Goal: Task Accomplishment & Management: Manage account settings

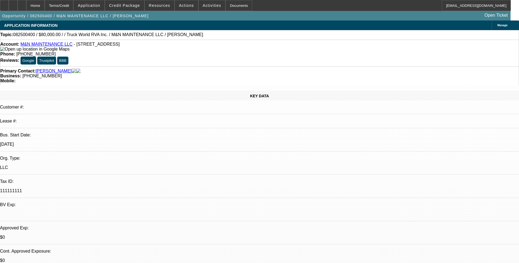
select select "0"
select select "2"
select select "0.1"
select select "1"
select select "2"
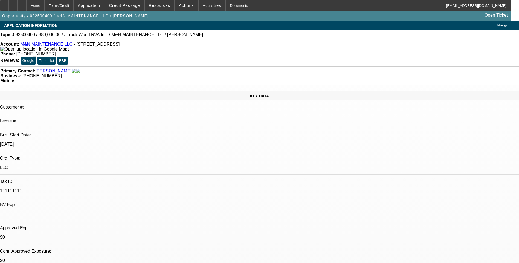
select select "4"
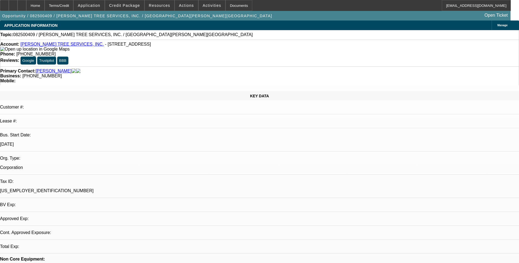
select select "0"
select select "2"
select select "0.1"
select select "1"
select select "2"
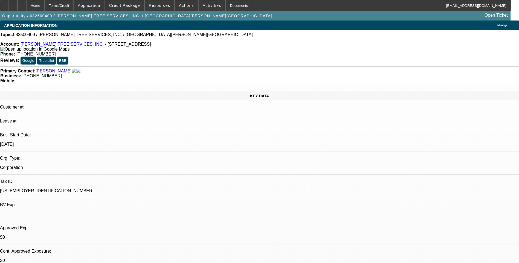
select select "4"
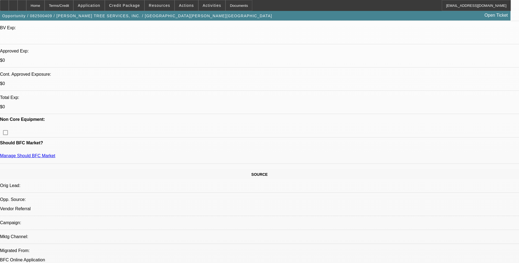
scroll to position [191, 0]
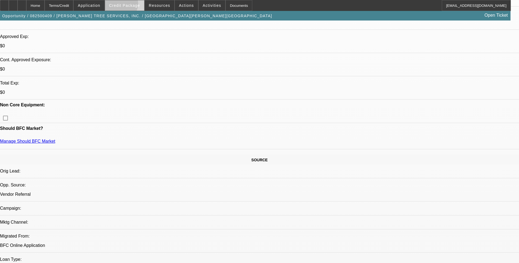
click at [129, 5] on span "Credit Package" at bounding box center [124, 5] width 31 height 4
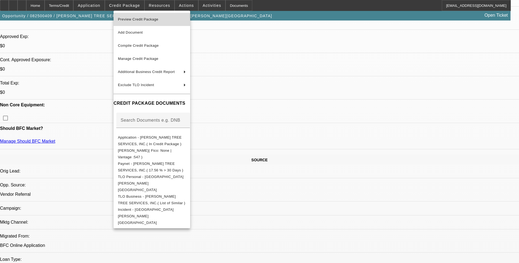
click at [146, 21] on span "Preview Credit Package" at bounding box center [138, 19] width 40 height 4
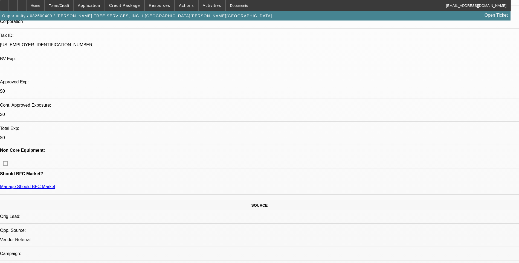
scroll to position [0, 0]
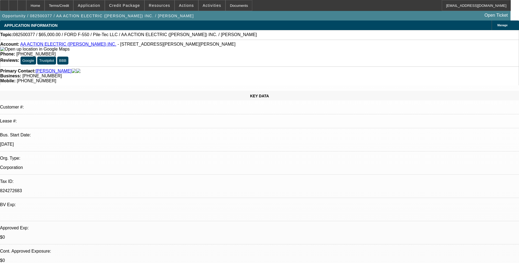
select select "0"
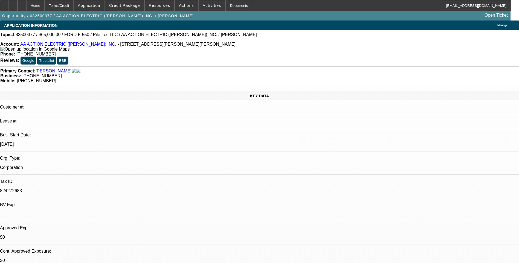
select select "0"
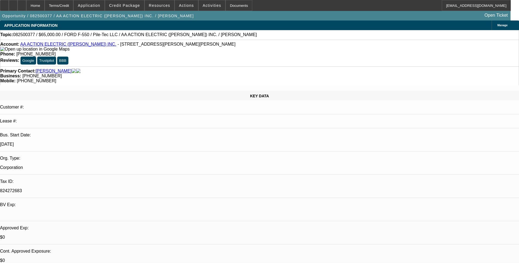
select select "0"
select select "1"
select select "6"
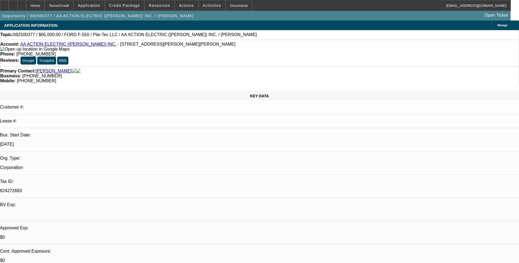
select select "1"
select select "6"
select select "1"
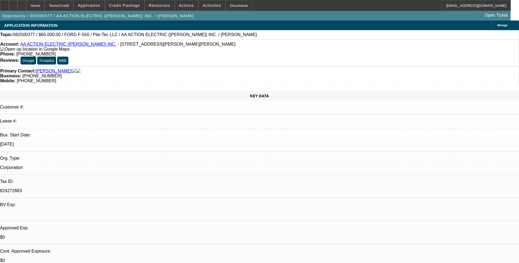
select select "6"
select select "1"
select select "6"
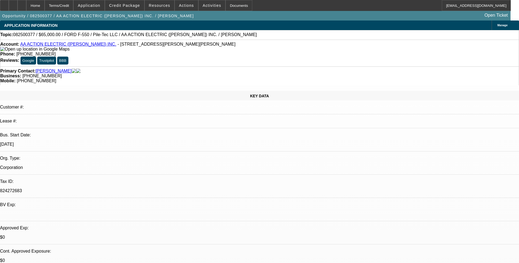
scroll to position [137, 0]
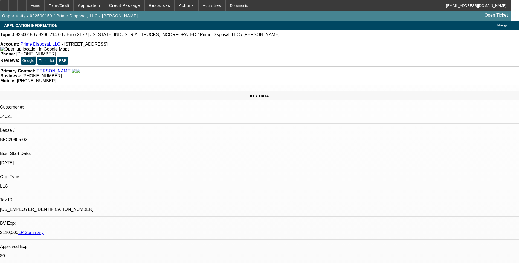
select select "0.1"
select select "0"
select select "0.1"
select select "0"
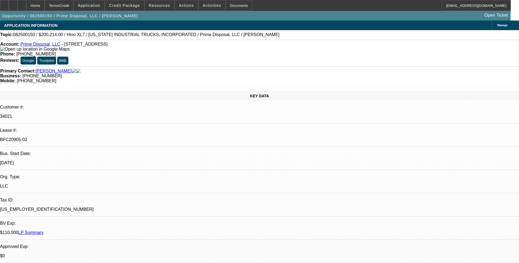
select select "0"
select select "0.1"
select select "0"
select select "0.1"
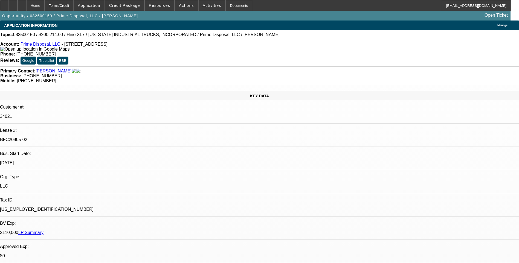
select select "0"
select select "1"
select select "6"
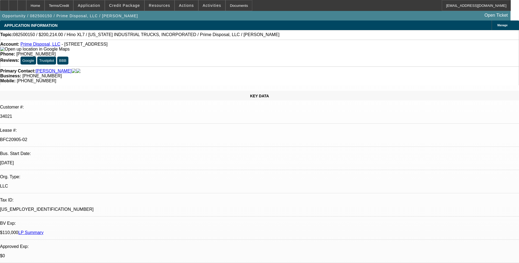
select select "1"
select select "6"
select select "1"
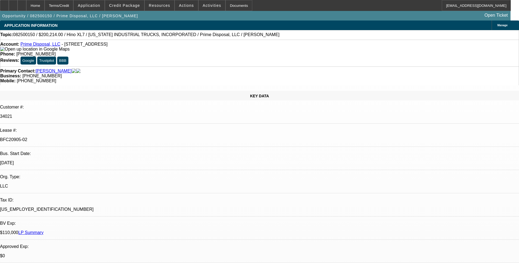
select select "6"
select select "1"
select select "6"
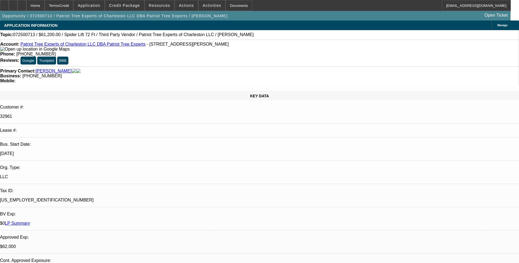
select select "0"
select select "2"
select select "0"
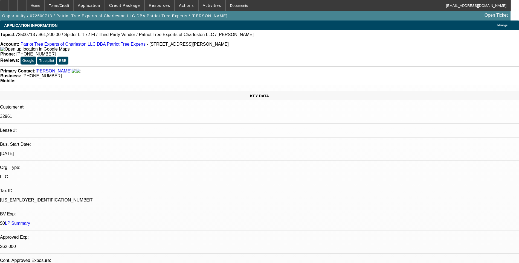
select select "0"
select select "2"
select select "0"
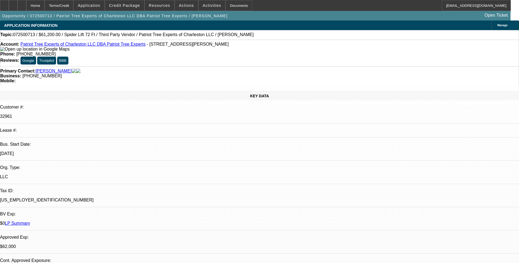
select select "2"
select select "0"
select select "1"
select select "2"
select select "6"
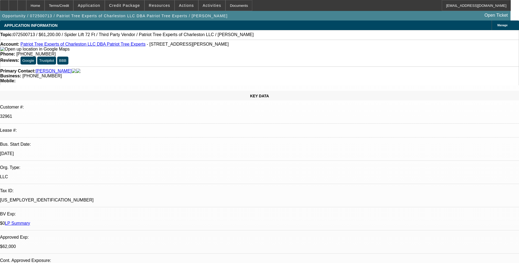
select select "1"
select select "6"
select select "1"
select select "2"
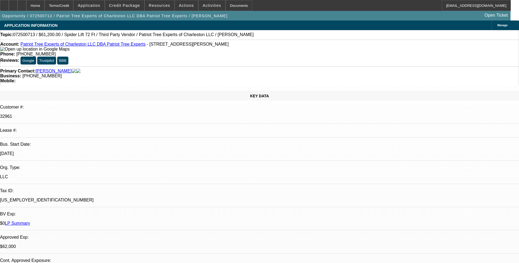
select select "6"
select select "1"
select select "2"
select select "6"
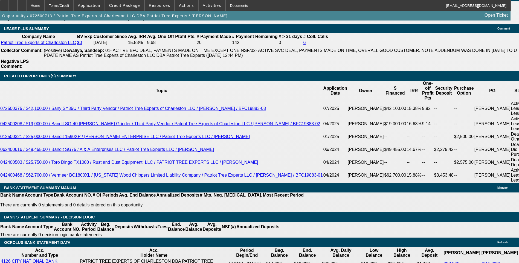
scroll to position [902, 0]
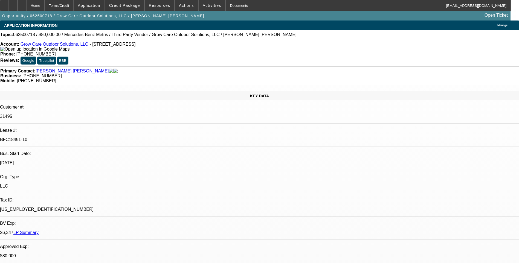
select select "0"
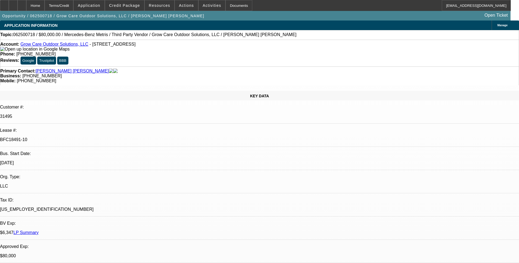
select select "0"
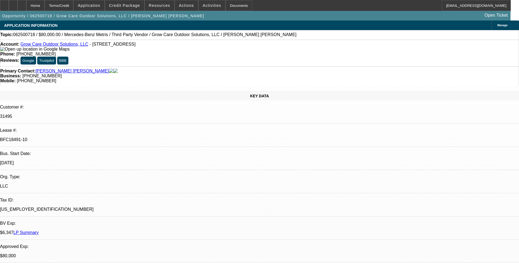
select select "0"
select select "1"
select select "6"
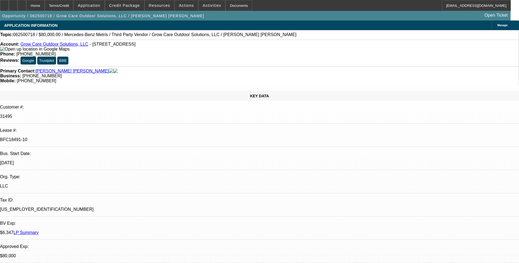
select select "1"
select select "6"
select select "1"
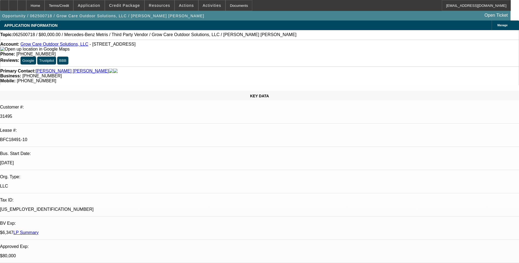
select select "6"
select select "1"
select select "6"
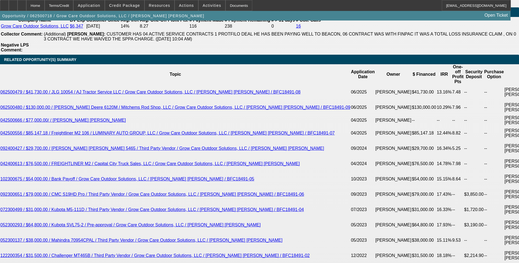
scroll to position [1012, 0]
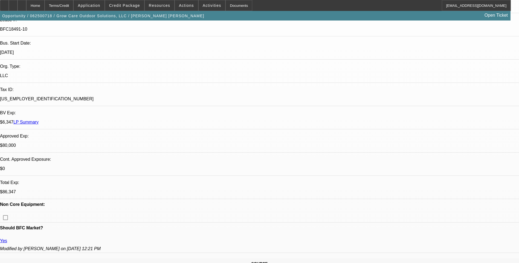
scroll to position [0, 0]
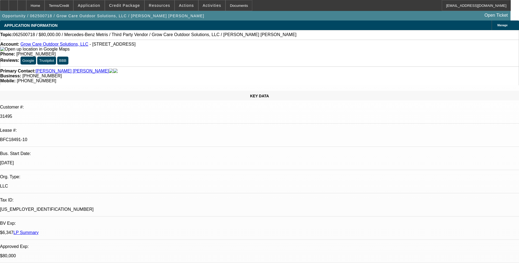
click at [341, 40] on div "Topic: 062500718 / $80,000.00 / Mercedes-Benz Metris / Third Party Vendor / Gro…" at bounding box center [259, 35] width 519 height 10
click at [128, 7] on span "Credit Package" at bounding box center [124, 5] width 31 height 4
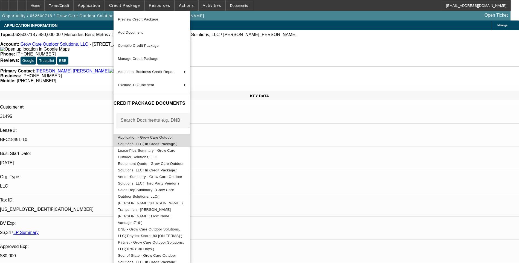
click at [162, 143] on button "Application - Grow Care Outdoor Solutions, LLC( In Credit Package )" at bounding box center [151, 140] width 77 height 13
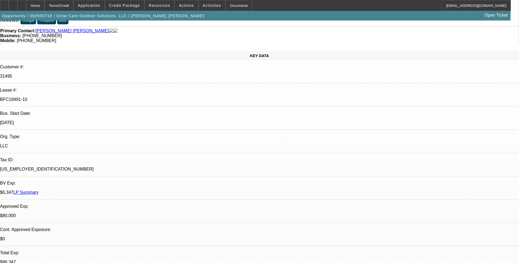
scroll to position [55, 0]
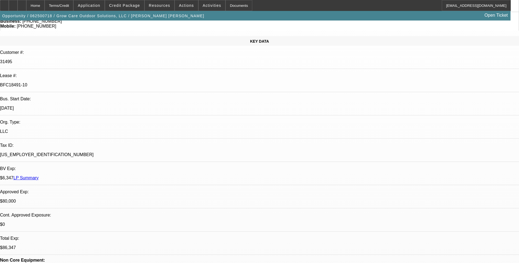
click at [74, 8] on div "Terms/Credit" at bounding box center [59, 5] width 29 height 11
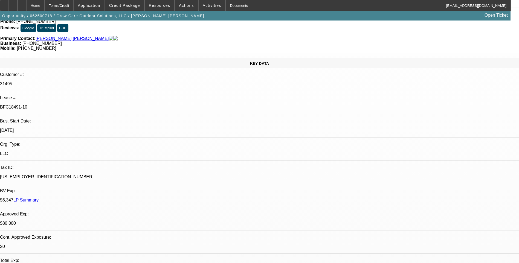
scroll to position [0, 0]
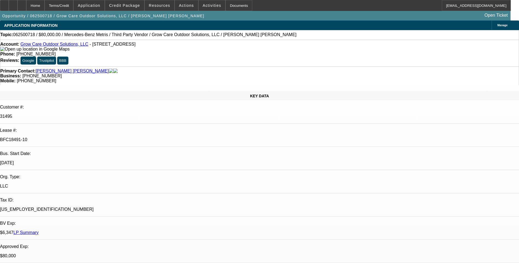
click at [341, 40] on div "Topic: 062500718 / $80,000.00 / Mercedes-Benz Metris / Third Party Vendor / Gro…" at bounding box center [259, 35] width 519 height 10
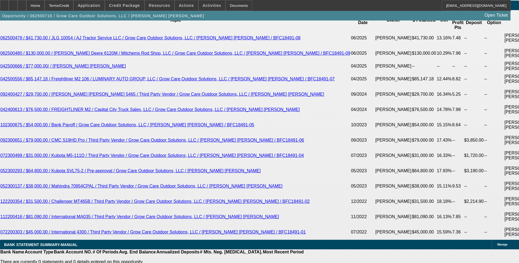
scroll to position [1039, 0]
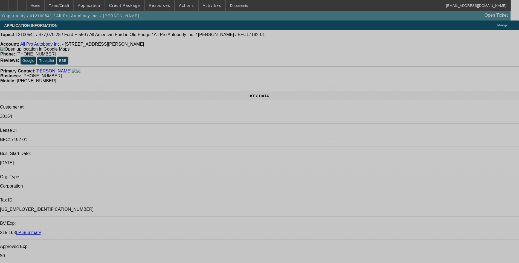
select select "0.1"
select select "2"
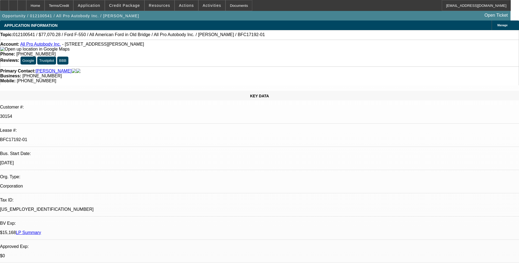
select select "0"
select select "0.1"
select select "2"
select select "0"
select select "0.1"
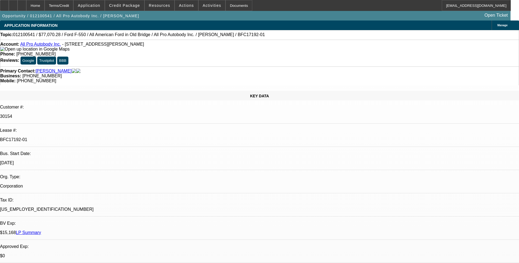
select select "2"
select select "0"
select select "0.1"
select select "2"
select select "0"
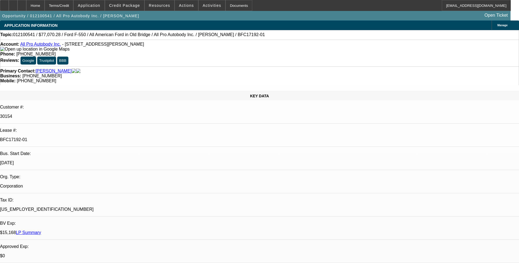
select select "1"
select select "2"
select select "6"
select select "1"
select select "2"
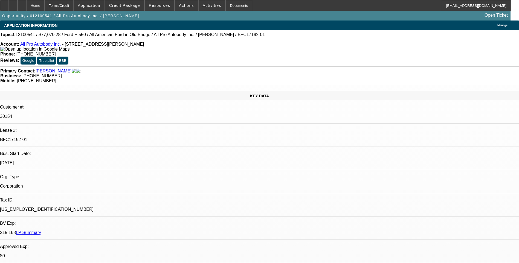
select select "6"
select select "1"
select select "2"
select select "6"
select select "1"
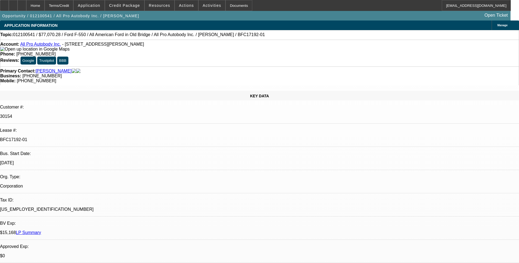
select select "2"
select select "6"
click at [32, 46] on link "All Pro Autobody Inc." at bounding box center [40, 44] width 41 height 5
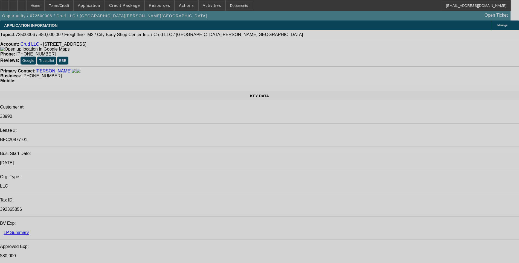
select select "0"
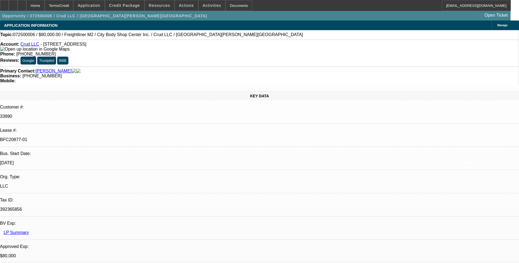
select select "2"
select select "0"
select select "2"
select select "0"
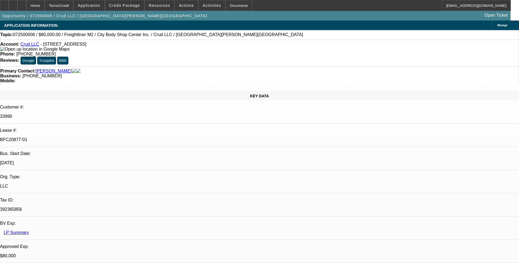
select select "0"
select select "2"
select select "0"
select select "2"
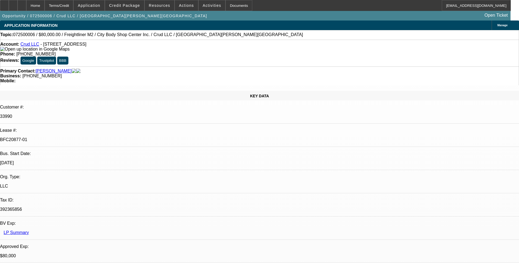
select select "0"
select select "1"
select select "2"
select select "6"
select select "1"
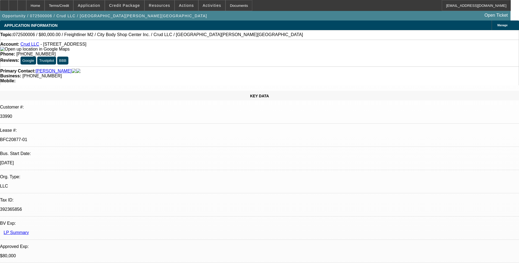
select select "2"
select select "6"
select select "1"
select select "2"
select select "6"
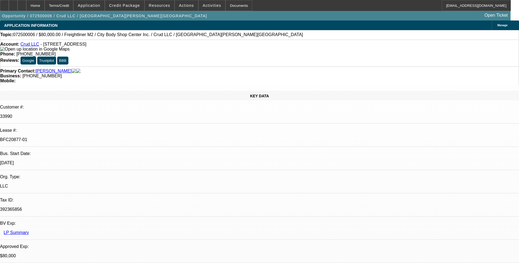
select select "1"
select select "2"
select select "6"
select select "0"
select select "2"
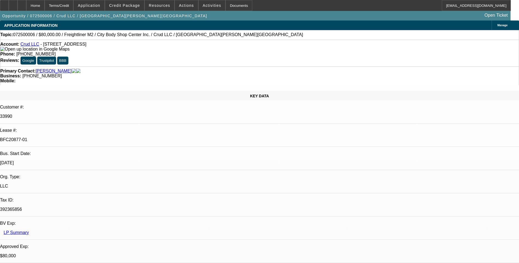
select select "0"
select select "2"
select select "0"
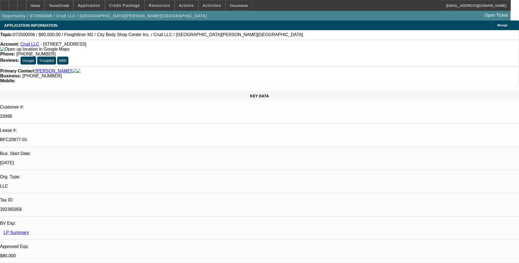
select select "2"
select select "0"
select select "2"
select select "0"
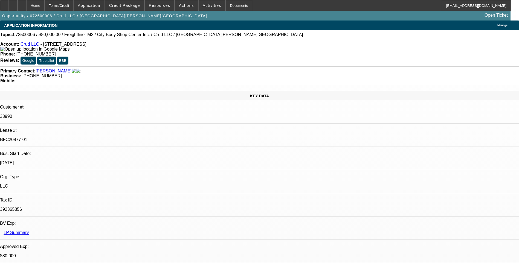
select select "1"
select select "2"
select select "6"
select select "1"
select select "2"
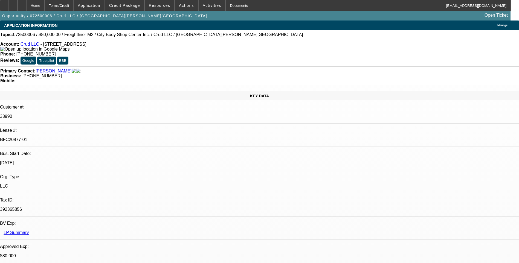
select select "6"
select select "1"
select select "2"
select select "6"
select select "1"
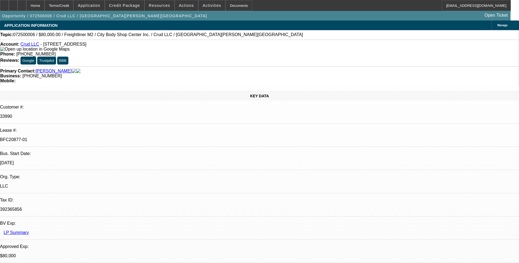
select select "2"
select select "6"
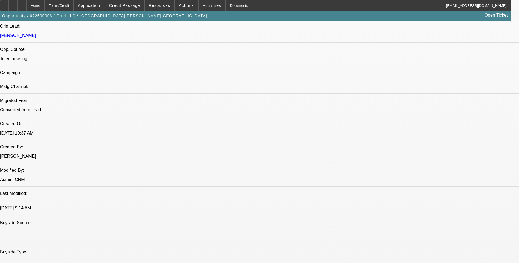
scroll to position [355, 0]
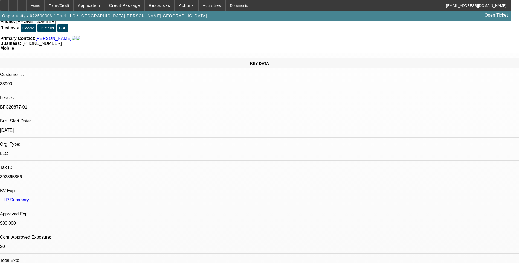
scroll to position [0, 0]
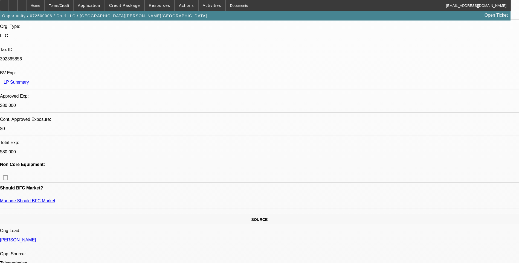
scroll to position [137, 0]
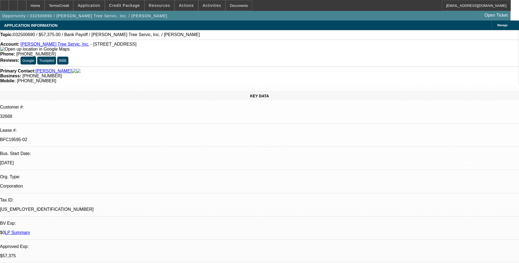
select select "0.1"
select select "0"
select select "0.1"
select select "0"
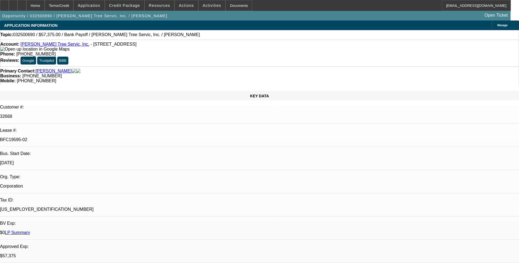
select select "0"
select select "0.1"
select select "0"
select select "0.1"
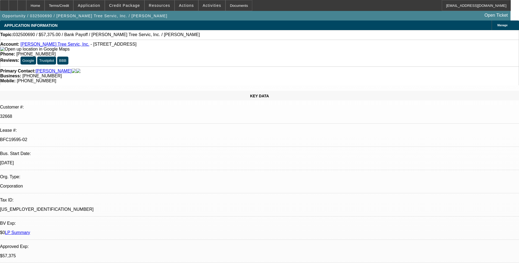
select select "0"
select select "1"
select select "3"
select select "6"
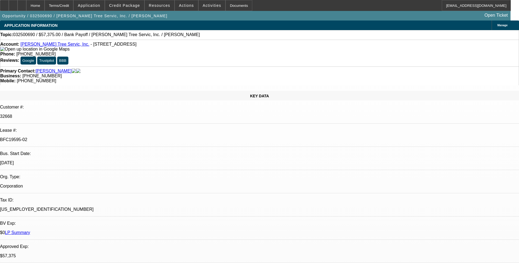
select select "1"
select select "3"
select select "6"
select select "1"
select select "3"
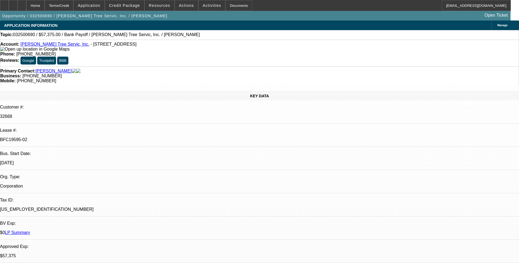
select select "6"
select select "1"
select select "3"
select select "6"
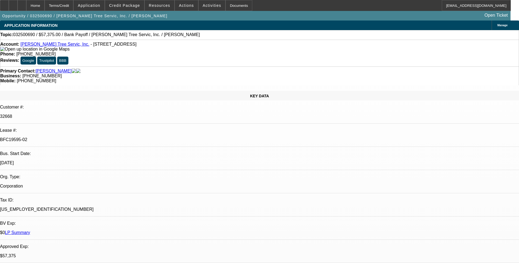
click at [22, 4] on icon at bounding box center [22, 4] width 0 height 0
select select "0.1"
select select "0"
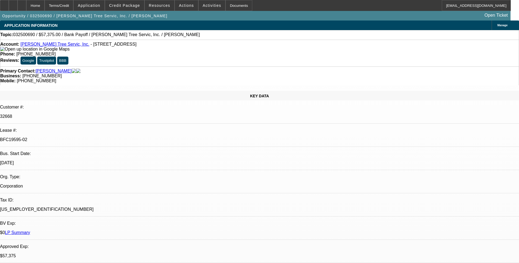
select select "0"
select select "0.1"
select select "0"
select select "0.1"
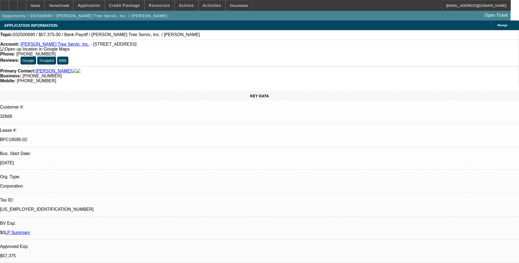
select select "0"
select select "0.1"
select select "0"
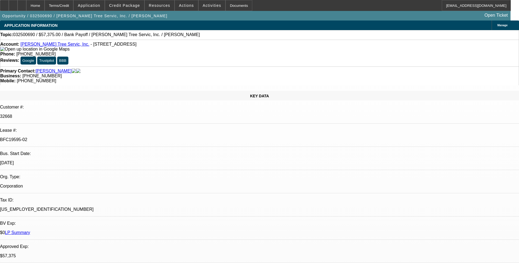
select select "1"
select select "3"
select select "6"
select select "1"
select select "3"
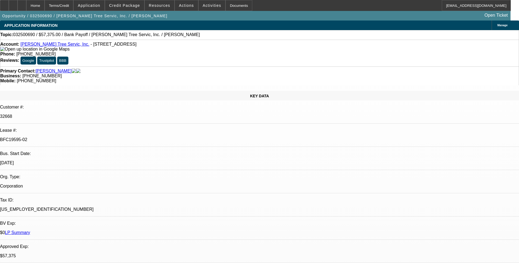
select select "6"
select select "1"
select select "3"
select select "6"
select select "1"
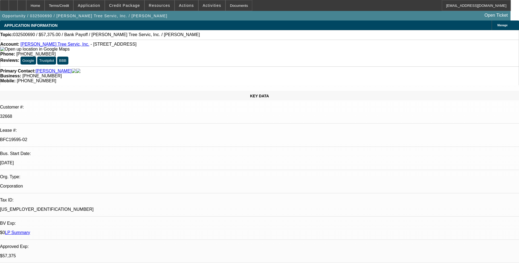
select select "3"
select select "6"
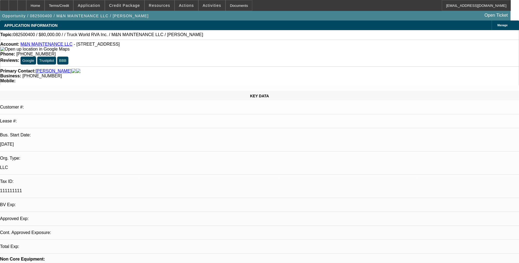
select select "0"
select select "2"
select select "0.1"
select select "1"
select select "2"
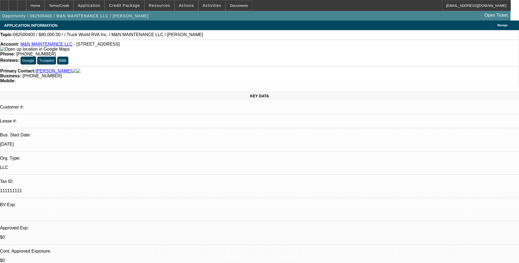
select select "4"
click at [133, 5] on span "Credit Package" at bounding box center [124, 5] width 31 height 4
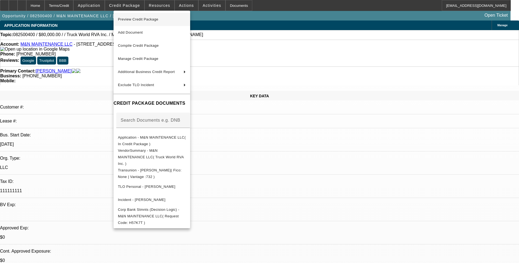
click at [138, 22] on span "Preview Credit Package" at bounding box center [152, 19] width 68 height 7
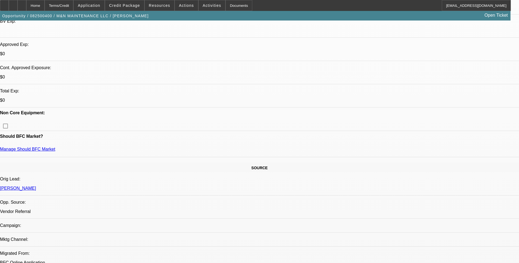
scroll to position [191, 0]
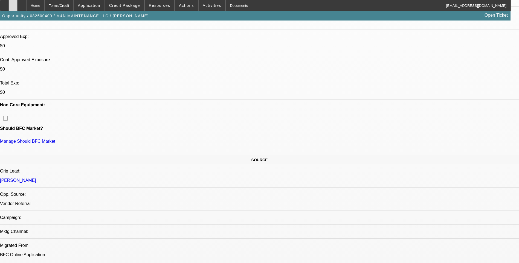
click at [13, 4] on icon at bounding box center [13, 4] width 0 height 0
click at [22, 4] on icon at bounding box center [22, 4] width 0 height 0
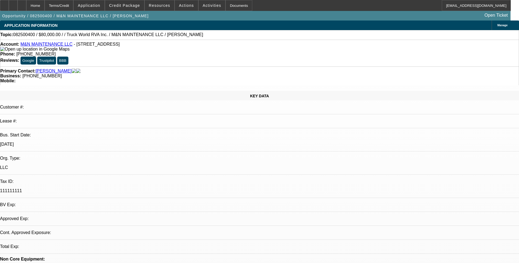
select select "0"
select select "2"
select select "0.1"
select select "1"
select select "2"
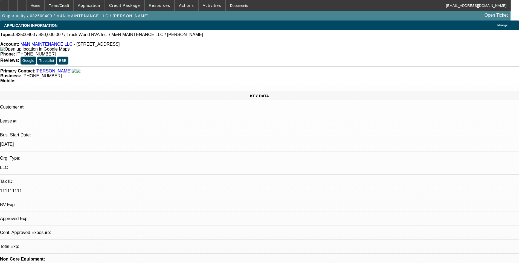
select select "4"
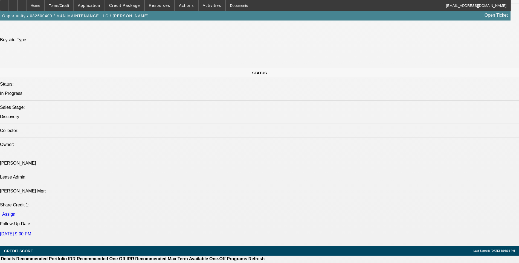
scroll to position [629, 0]
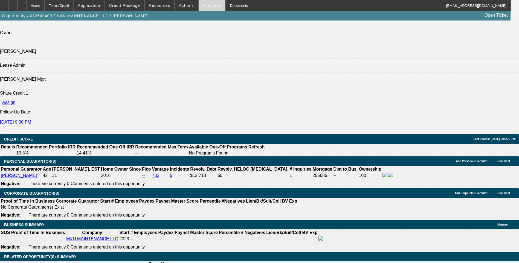
scroll to position [702, 0]
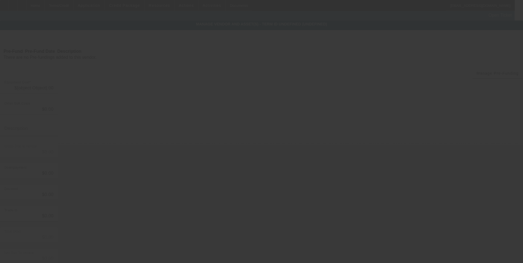
type input "$80,000.00"
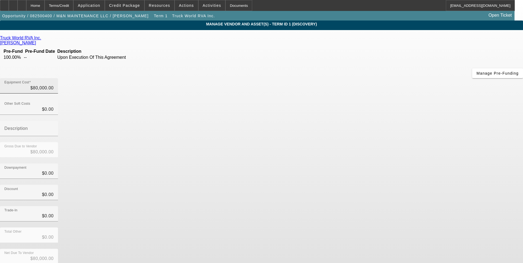
type input "80000"
click at [54, 85] on input "80000" at bounding box center [28, 88] width 49 height 7
type input "$0.00"
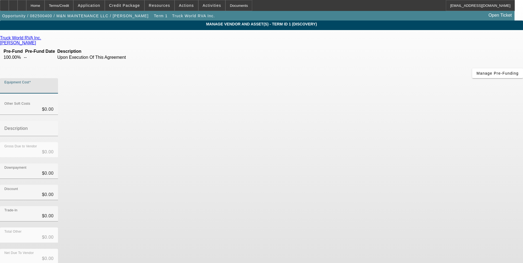
type input "7"
type input "$7.00"
type input "72"
type input "$72.00"
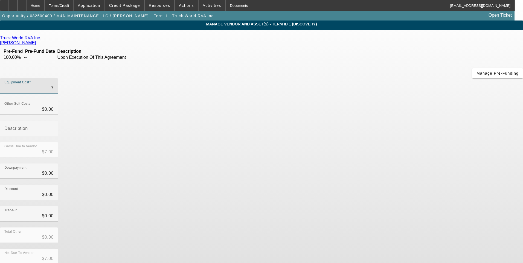
type input "$72.00"
type input "720"
type input "$720.00"
type input "7200"
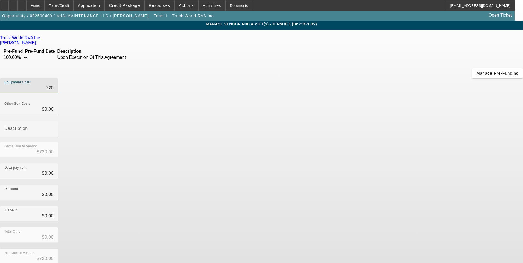
type input "$7,200.00"
type input "72000"
type input "$72,000.00"
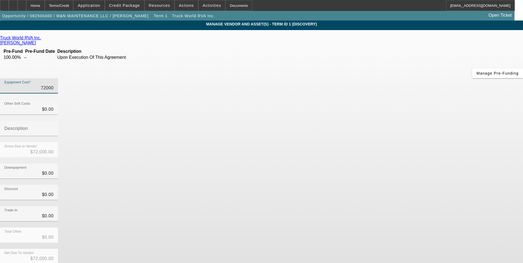
type input "$72,000.00"
click at [399, 185] on div "Discount $0.00" at bounding box center [261, 195] width 523 height 21
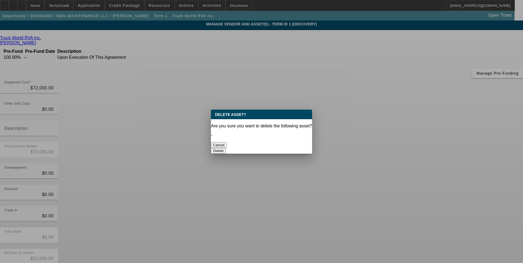
click at [226, 148] on button "Delete" at bounding box center [218, 151] width 15 height 6
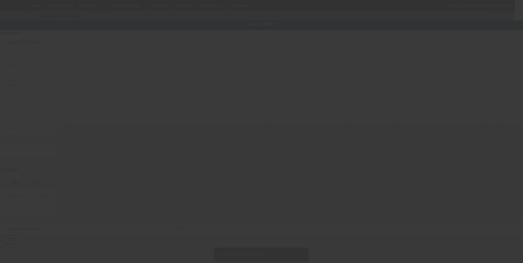
type input "[STREET_ADDRESS]"
type input "Saginaw"
type input "76179"
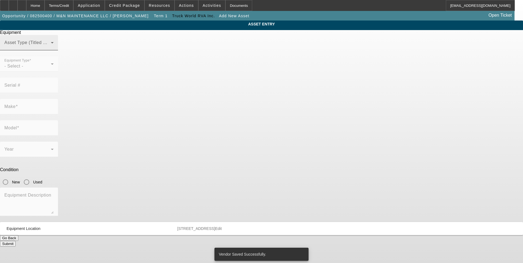
click at [51, 48] on span at bounding box center [27, 45] width 46 height 7
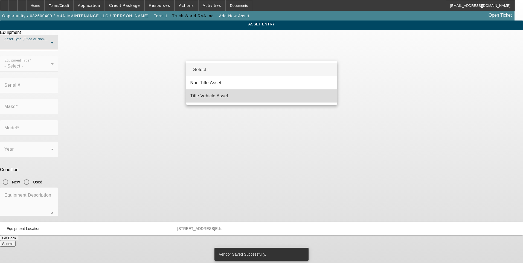
click at [230, 93] on mat-option "Title Vehicle Asset" at bounding box center [261, 95] width 151 height 13
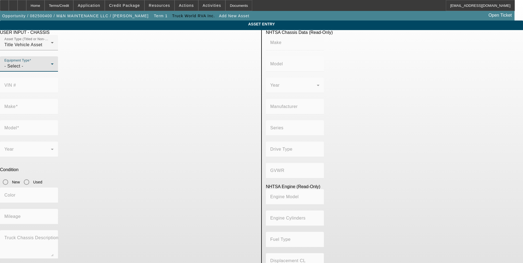
click at [51, 69] on div "- Select -" at bounding box center [27, 66] width 46 height 7
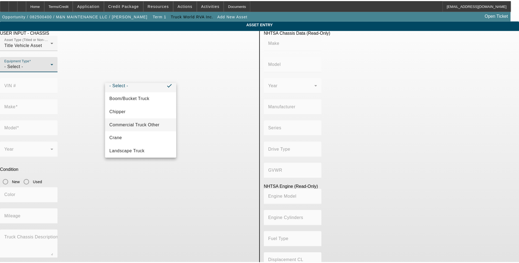
scroll to position [6, 0]
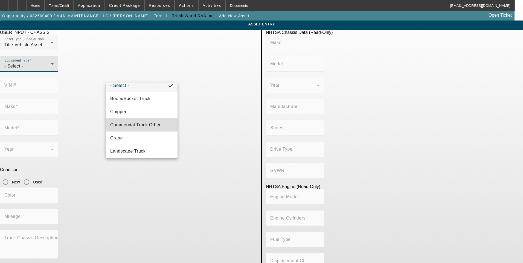
click at [143, 126] on span "Commercial Truck Other" at bounding box center [135, 125] width 50 height 7
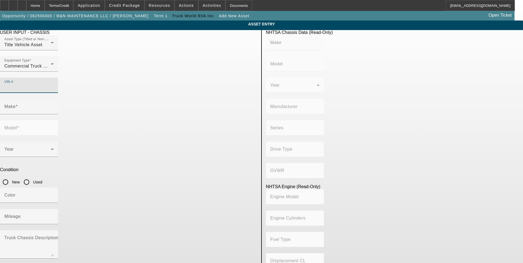
click at [54, 84] on input "VIN #" at bounding box center [28, 87] width 49 height 7
paste input "[US_VEHICLE_IDENTIFICATION_NUMBER]"
type input "[US_VEHICLE_IDENTIFICATION_NUMBER]"
type input "FORD"
type input "F-550"
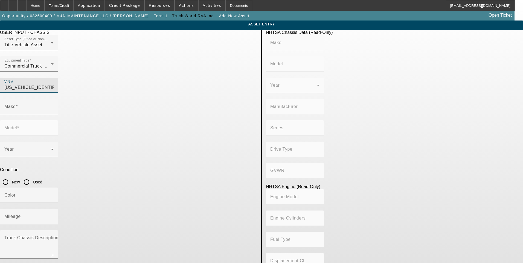
type input "FORD MOTOR COMPANY"
type input "4WD/4-Wheel Drive/4x4"
type input "Class 5: 16,001 - 19,500 lb (7,258 - 8,845 kg)"
type input "8"
type input "Diesel"
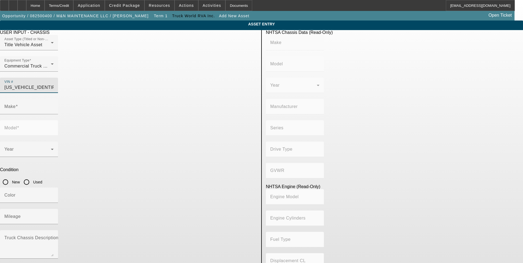
type input "408.85908543470"
type input "6.7"
type input "FORD"
type input "F-550"
type input "[US_VEHICLE_IDENTIFICATION_NUMBER]"
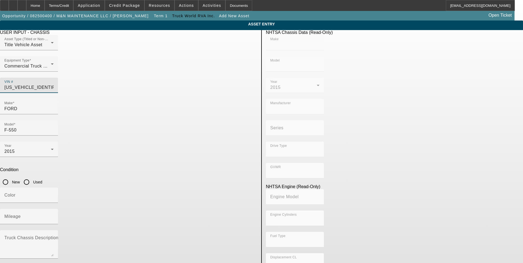
click at [32, 177] on input "Used" at bounding box center [26, 182] width 11 height 11
radio input "true"
type input "FORD"
type input "F-550"
type input "FORD MOTOR COMPANY"
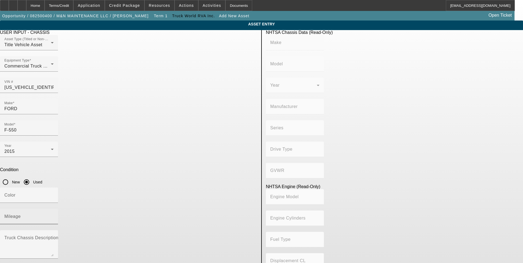
type input "4WD/4-Wheel Drive/4x4"
type input "Class 5: 16,001 - 19,500 lb (7,258 - 8,845 kg)"
type input "8"
type input "Diesel"
type input "408.85908543470"
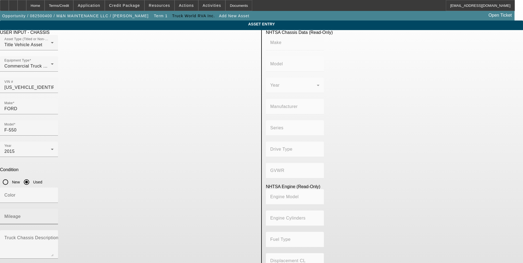
type input "6.7"
click at [54, 215] on input "Mileage" at bounding box center [28, 218] width 49 height 7
type input "152039"
drag, startPoint x: 65, startPoint y: 134, endPoint x: 86, endPoint y: 147, distance: 25.0
click at [70, 138] on app-asset-collateral-manage "ASSET ENTRY USER INPUT - CHASSIS Asset Type (Titled or Non-Titled) Title Vehicl…" at bounding box center [261, 172] width 523 height 303
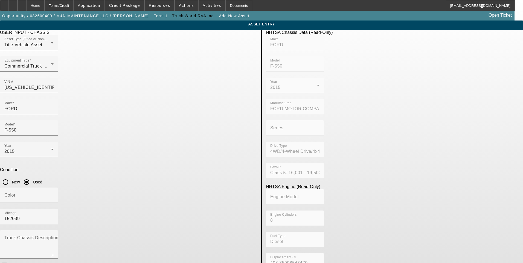
click at [7, 263] on icon "button" at bounding box center [4, 267] width 5 height 5
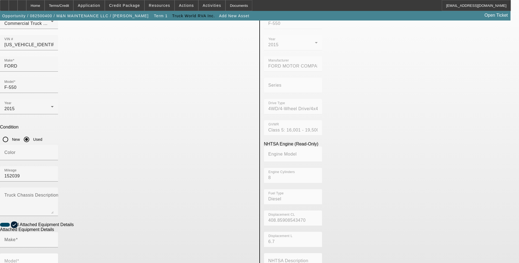
scroll to position [55, 0]
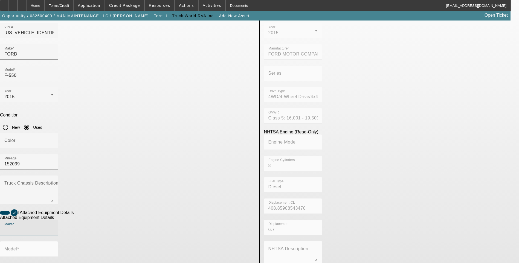
click at [54, 227] on input "Make" at bounding box center [28, 230] width 49 height 7
click at [135, 197] on mat-option "Stellar" at bounding box center [140, 194] width 72 height 13
type input "Stellar"
click at [54, 248] on input "Model" at bounding box center [28, 251] width 49 height 7
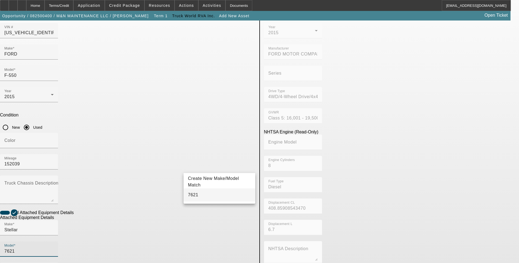
drag, startPoint x: 200, startPoint y: 196, endPoint x: 164, endPoint y: 194, distance: 35.9
click at [200, 196] on mat-option "7621" at bounding box center [219, 194] width 72 height 13
type input "7621"
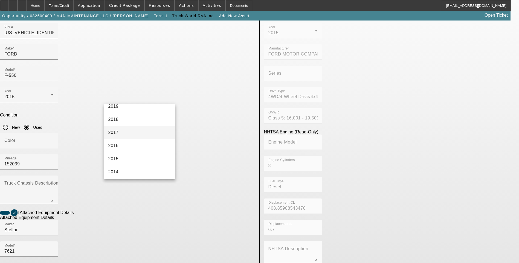
scroll to position [137, 0]
click at [128, 146] on mat-option "2015" at bounding box center [140, 146] width 72 height 13
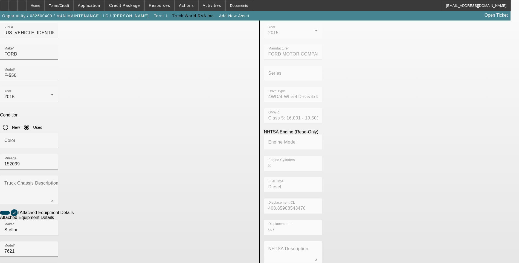
click at [38, 160] on app-asset-collateral-manage "ASSET ENTRY USER INPUT - CHASSIS Asset Type (Titled or Non-Titled) Title Vehicl…" at bounding box center [259, 178] width 519 height 425
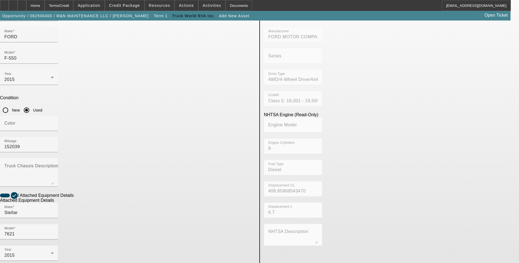
scroll to position [89, 0]
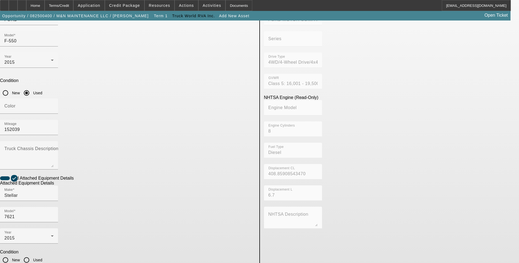
checkbox input "true"
paste textarea "7500# maximum lifting capacity and a two stage hydraulic extension out to 21′ o…"
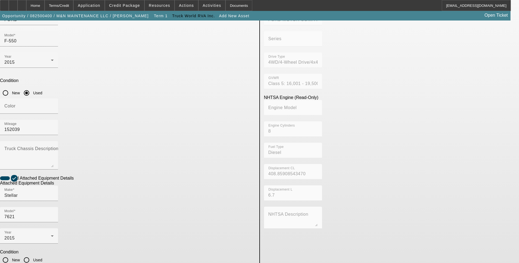
type textarea "7500 LB maximum lifting capacity and a two stage hydraulic extension out to 21′…"
click at [54, 141] on div "Truck Chassis Description (Describe the truck chassis only)" at bounding box center [28, 155] width 49 height 28
type textarea "Mechanic's Service Truck"
drag, startPoint x: 46, startPoint y: 77, endPoint x: 63, endPoint y: 118, distance: 44.5
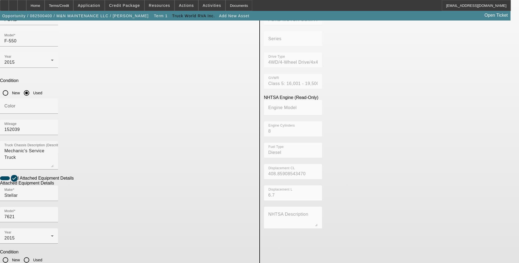
click at [46, 76] on app-asset-collateral-manage "ASSET ENTRY USER INPUT - CHASSIS Asset Type (Titled or Non-Titled) Title Vehicl…" at bounding box center [259, 143] width 519 height 425
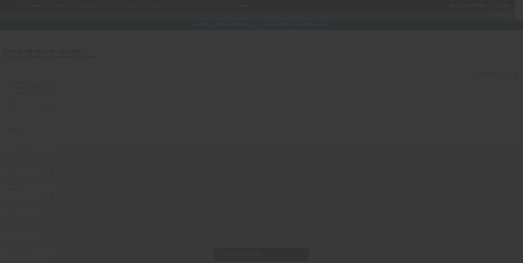
type input "$72,000.00"
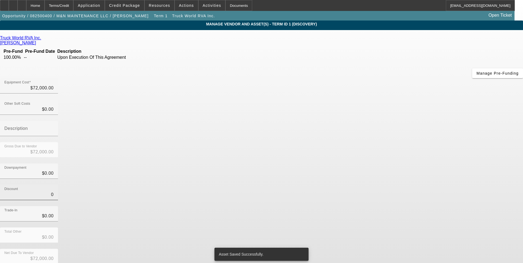
click at [54, 191] on input "0" at bounding box center [28, 194] width 49 height 7
type input "$0.00"
click at [383, 185] on div "Discount $0.00" at bounding box center [261, 195] width 523 height 21
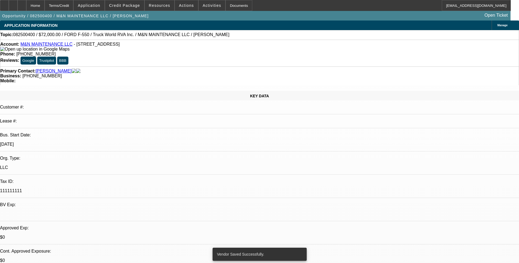
select select "0"
select select "2"
select select "0.1"
select select "4"
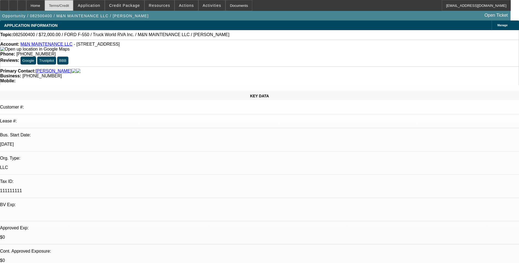
click at [69, 8] on div "Terms/Credit" at bounding box center [59, 5] width 29 height 11
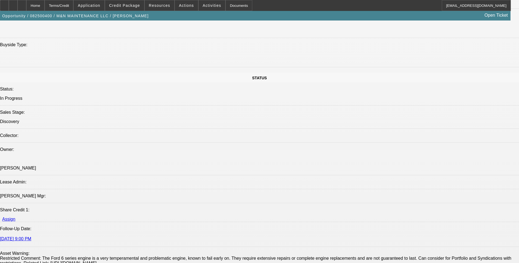
scroll to position [574, 0]
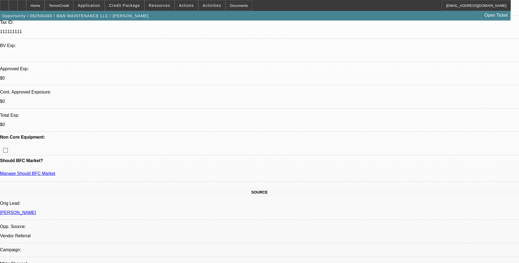
scroll to position [164, 0]
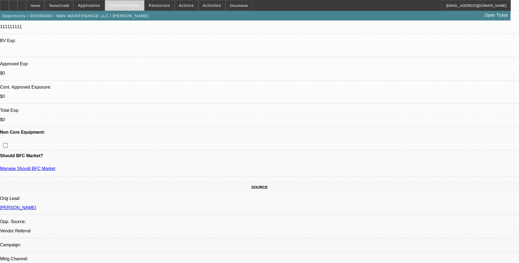
click at [133, 6] on span "Credit Package" at bounding box center [124, 5] width 31 height 4
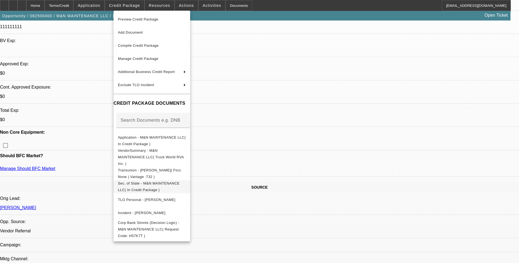
click at [180, 181] on span "Sec. of State - M&N MAINTENANCE LLC( In Credit Package )" at bounding box center [149, 186] width 62 height 11
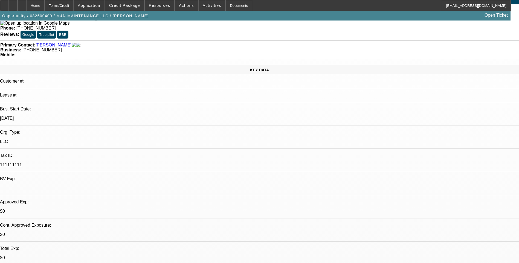
scroll to position [0, 0]
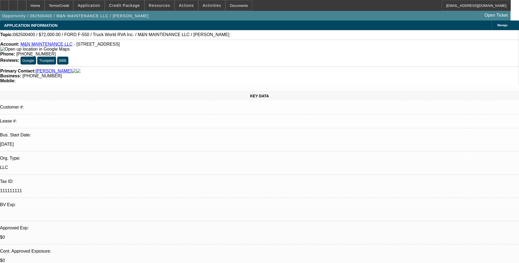
drag, startPoint x: 351, startPoint y: 161, endPoint x: 404, endPoint y: 176, distance: 55.3
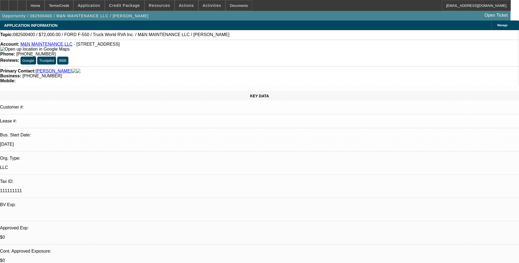
drag, startPoint x: 404, startPoint y: 176, endPoint x: 365, endPoint y: 168, distance: 39.8
copy div "8/14- VM. Texted. 8/13- Truck may be 6 series. 2 years tib. Past BK. VM. Texted…"
click at [211, 7] on span "Activities" at bounding box center [212, 5] width 19 height 4
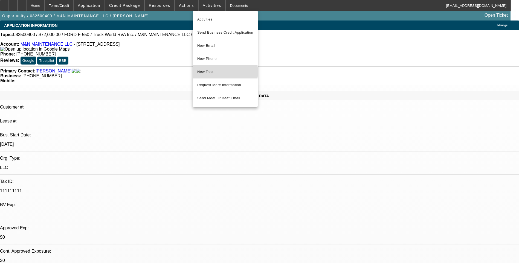
click at [220, 72] on span "New Task" at bounding box center [225, 72] width 56 height 7
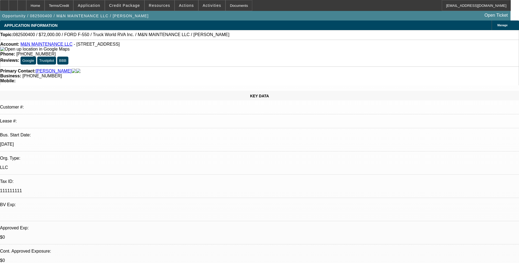
click at [128, 7] on span "Credit Package" at bounding box center [124, 5] width 31 height 4
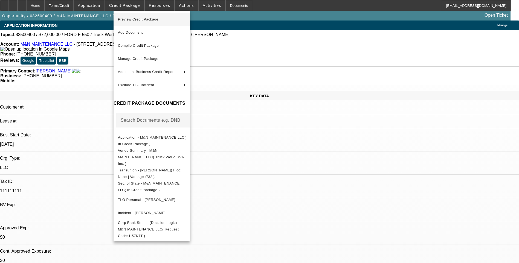
click at [147, 21] on span "Preview Credit Package" at bounding box center [138, 19] width 40 height 4
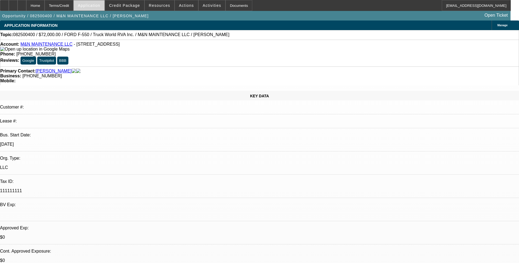
click at [99, 6] on span "Application" at bounding box center [89, 5] width 22 height 4
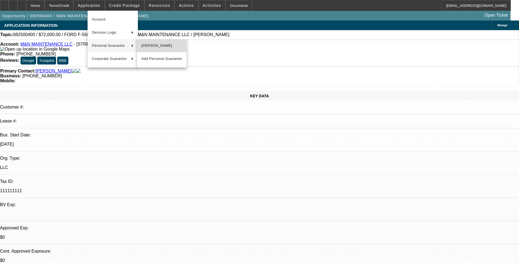
click at [147, 46] on span "Jaime Shultz" at bounding box center [161, 45] width 41 height 7
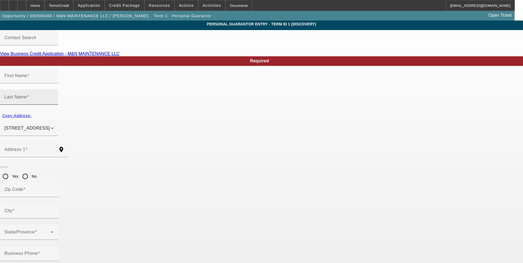
type input "Jaime"
type input "Shultz"
type input "300 Willowstone Trail"
radio input "true"
type input "76179"
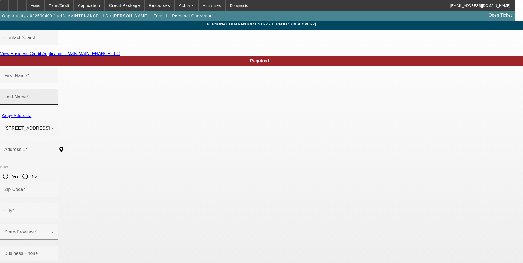
type input "Saginaw"
type input "(817) 503-6162"
type input "100"
type input "629-78-9624"
type input "jshultz86@yahoo.com"
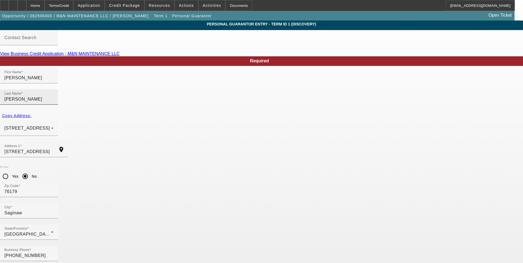
click at [54, 96] on input "Shultz" at bounding box center [28, 99] width 49 height 7
type input "Schultz"
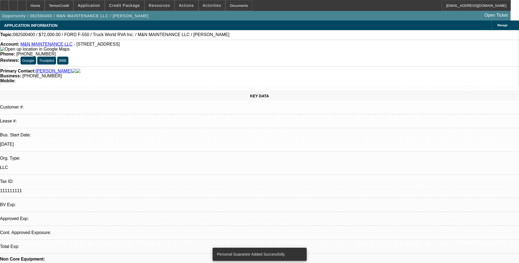
select select "0"
select select "2"
select select "0.1"
select select "4"
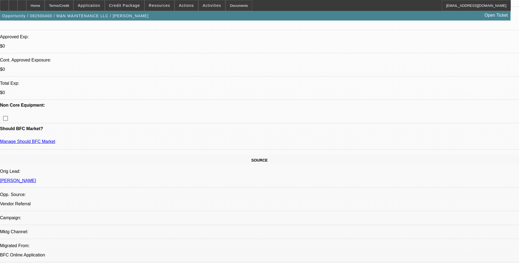
scroll to position [191, 0]
click at [66, 4] on div "Terms/Credit" at bounding box center [59, 5] width 29 height 11
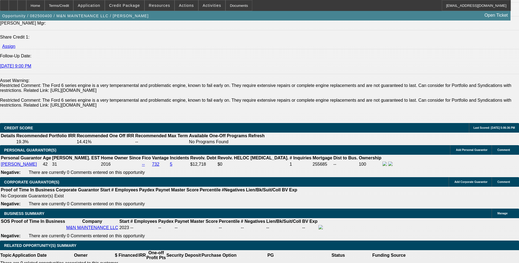
scroll to position [767, 0]
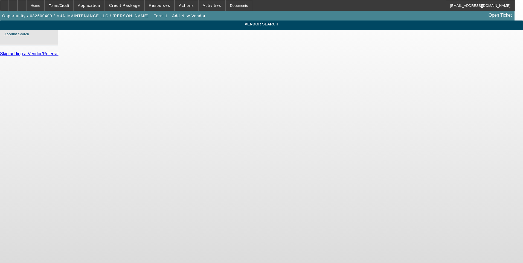
click at [54, 43] on input "Account Search" at bounding box center [28, 40] width 49 height 7
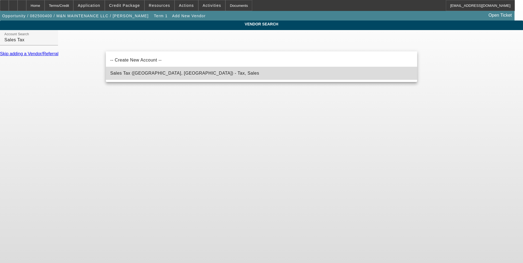
click at [157, 78] on mat-option "Sales Tax (Marlborough, MA) - Tax, Sales" at bounding box center [261, 73] width 311 height 13
type input "Sales Tax (Marlborough, MA) - Tax, Sales"
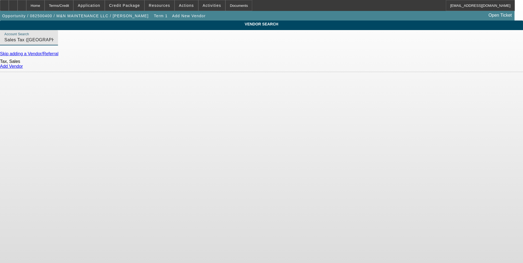
click at [23, 69] on link "Add Vendor" at bounding box center [11, 66] width 23 height 5
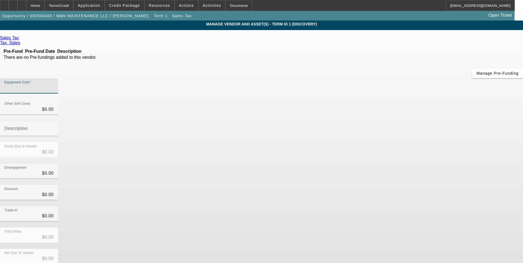
click at [54, 85] on input "Equipment Cost" at bounding box center [28, 88] width 49 height 7
type input "4"
type input "$4.00"
type input "45"
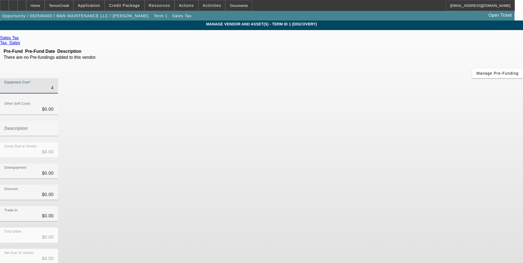
type input "$45.00"
type input "450"
type input "$450.00"
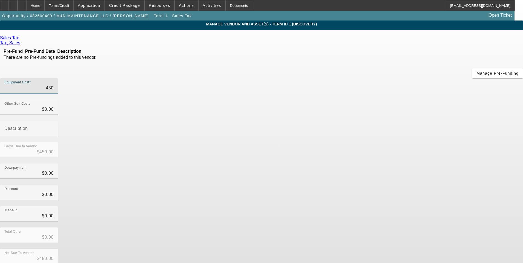
type input "4500"
type input "$4,500.00"
type input "45000"
type input "$45,000.00"
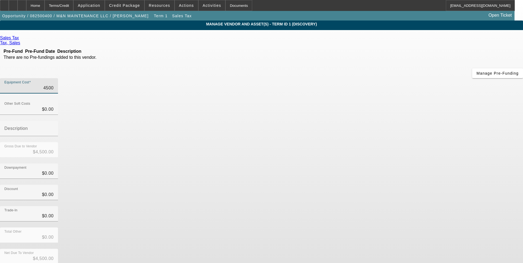
type input "$45,000.00"
type input "4500"
type input "$4,500.00"
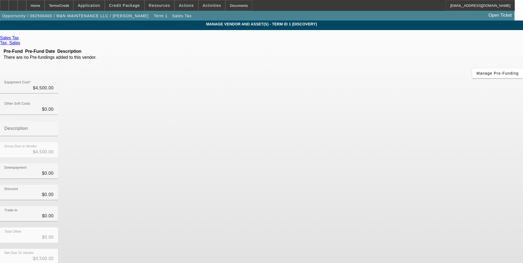
click at [379, 163] on div "Downpayment $0.00" at bounding box center [261, 173] width 523 height 21
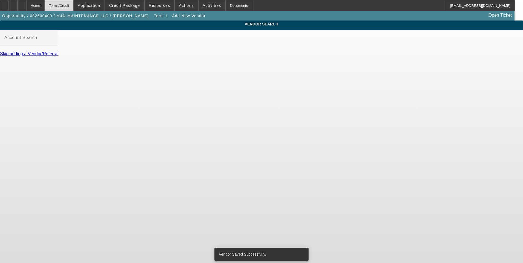
click at [69, 7] on div "Terms/Credit" at bounding box center [59, 5] width 29 height 11
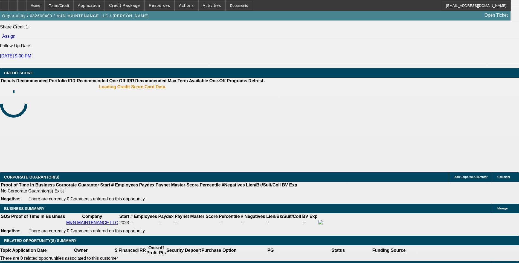
select select "0"
select select "2"
select select "0.1"
select select "4"
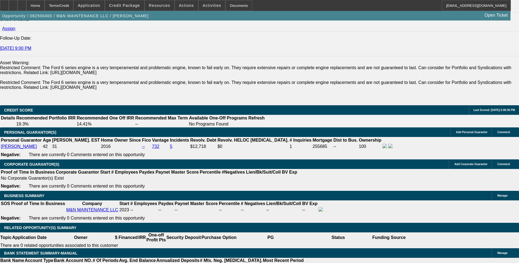
scroll to position [767, 0]
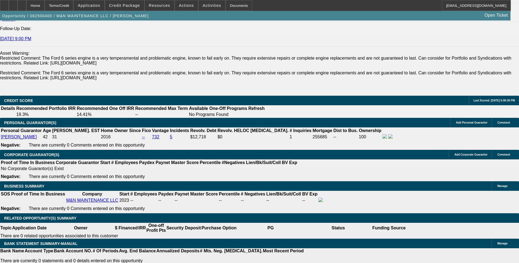
select select "0.1"
type input "$7,650.00"
type input "UNKNOWN"
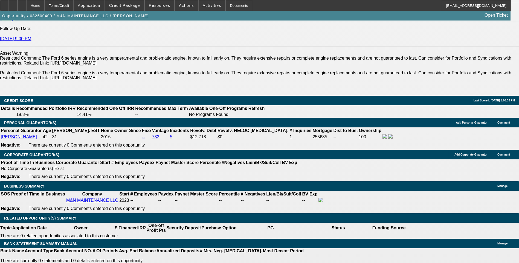
type input "48"
type input "12"
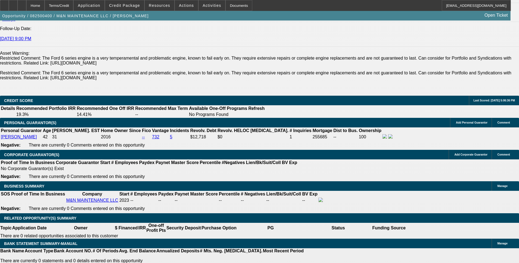
type input "$2,927.70"
type input "$1,463.85"
type input "$3,626.16"
type input "$1,813.08"
type input "12.5"
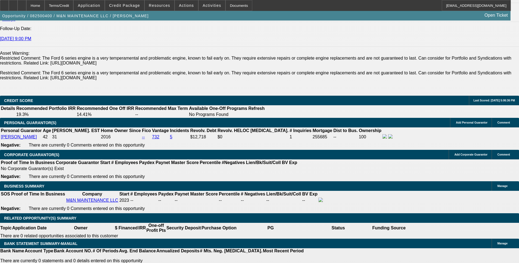
type input "$3,660.06"
type input "$1,830.03"
type input "12.5"
type input "1830."
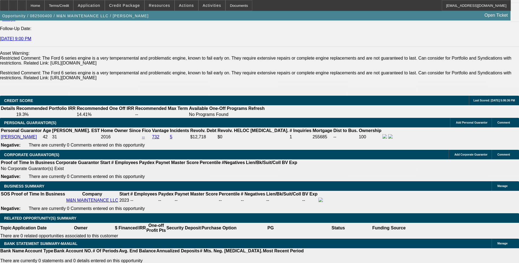
type input "$3,660.00"
type input "$1,830.00"
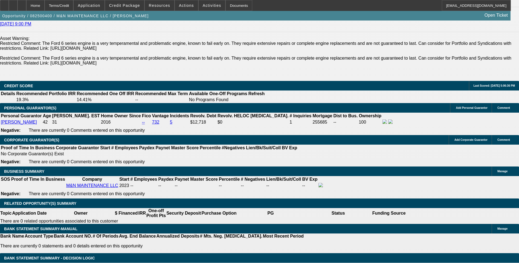
scroll to position [794, 0]
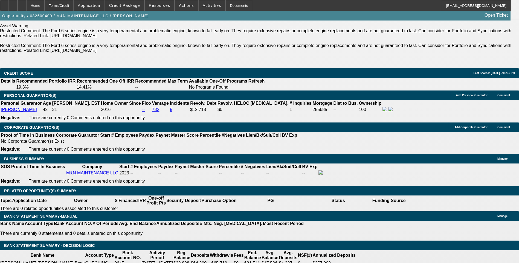
select select "6"
select select "0"
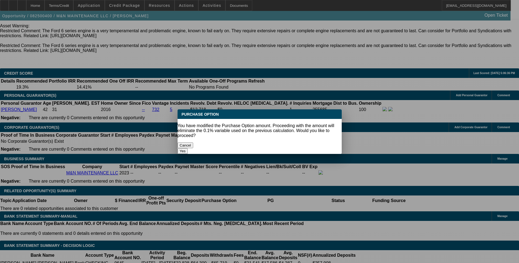
click at [188, 148] on button "Yes" at bounding box center [182, 151] width 10 height 6
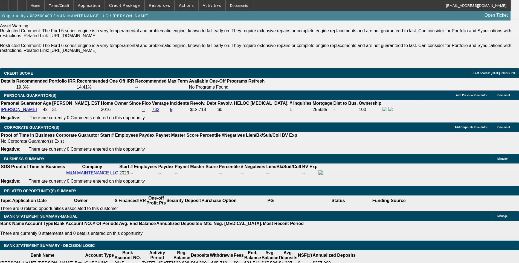
type input "$0.00"
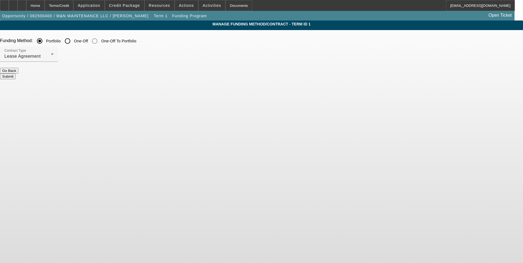
click at [73, 41] on input "One-Off" at bounding box center [67, 41] width 11 height 11
radio input "true"
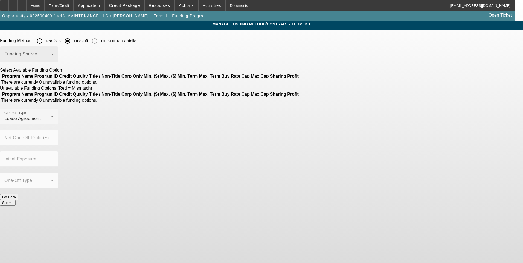
click at [54, 51] on div "Funding Source" at bounding box center [28, 53] width 49 height 15
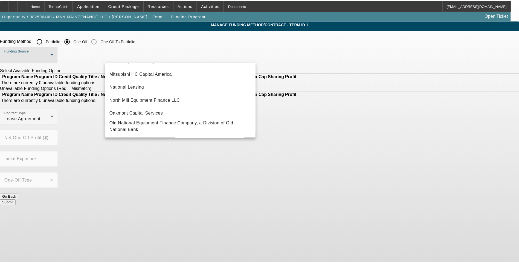
scroll to position [155, 0]
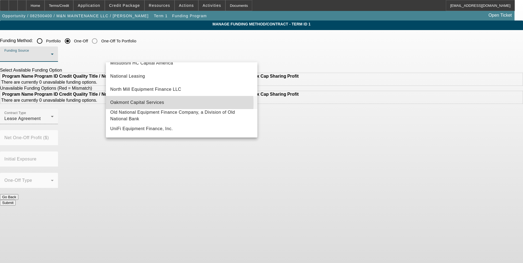
click at [157, 101] on span "Oakmont Capital Services" at bounding box center [137, 102] width 54 height 7
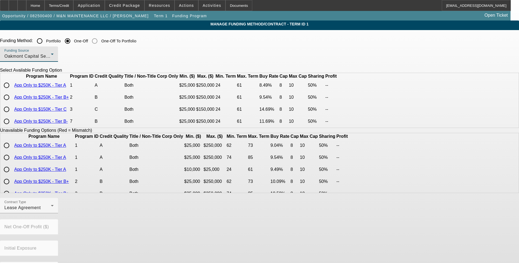
drag, startPoint x: 112, startPoint y: 110, endPoint x: 107, endPoint y: 111, distance: 5.2
click at [12, 103] on input "radio" at bounding box center [6, 97] width 11 height 11
radio input "true"
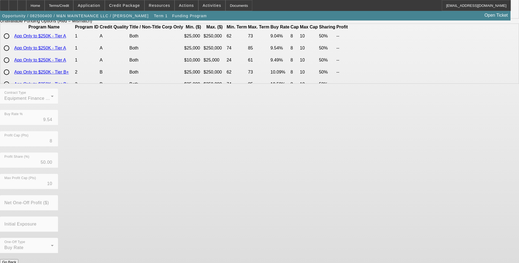
scroll to position [110, 0]
click at [16, 263] on button "Submit" at bounding box center [8, 267] width 16 height 6
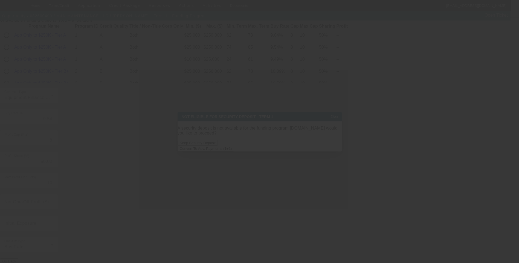
scroll to position [0, 0]
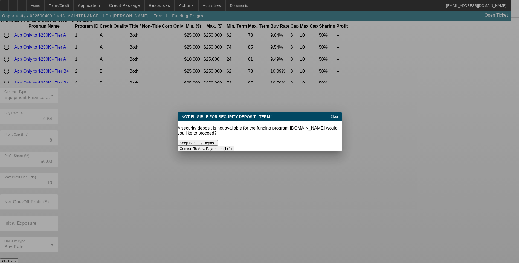
click at [234, 146] on button "Convert To Adv. Payments (1+1)" at bounding box center [205, 149] width 57 height 6
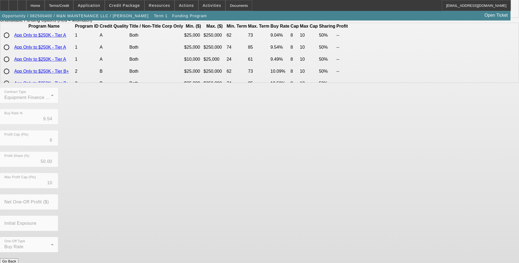
scroll to position [110, 0]
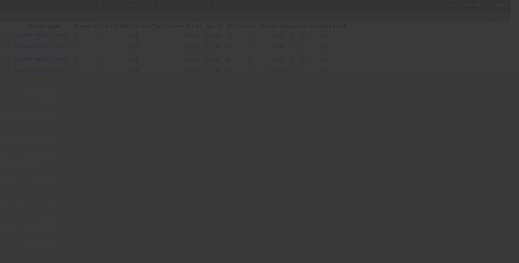
radio input "true"
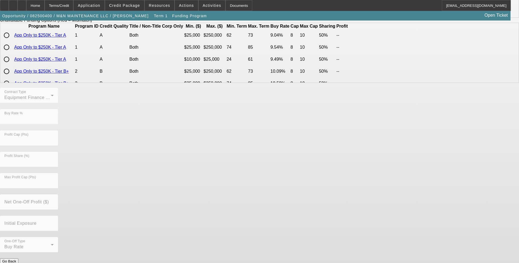
scroll to position [0, 0]
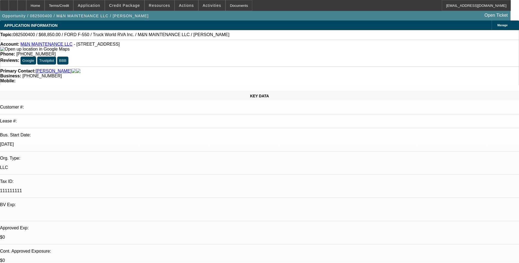
select select "0.1"
select select "0"
select select "6"
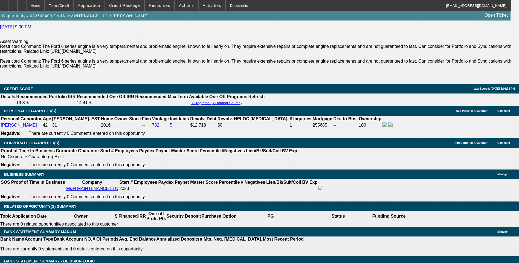
scroll to position [765, 0]
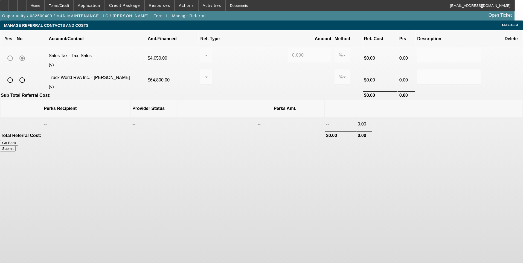
click at [16, 75] on input "radio" at bounding box center [10, 80] width 11 height 11
radio input "true"
click at [205, 74] on div at bounding box center [204, 77] width 0 height 7
click at [248, 102] on span "Pay vendor COMPANY" at bounding box center [248, 98] width 44 height 13
click at [292, 74] on input "0.000" at bounding box center [309, 77] width 35 height 7
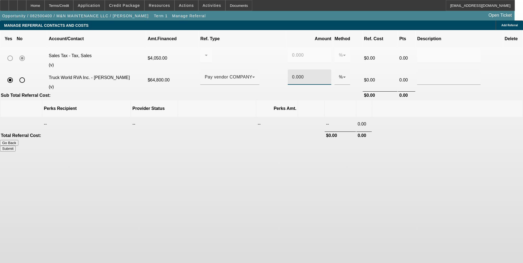
click at [292, 74] on input "0.000" at bounding box center [309, 77] width 35 height 7
type input "1.000"
click at [421, 74] on input "text" at bounding box center [448, 77] width 55 height 7
type input "Referral Fee"
drag, startPoint x: 401, startPoint y: 169, endPoint x: 394, endPoint y: 143, distance: 26.9
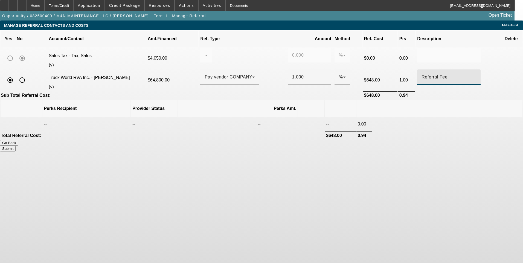
click at [397, 159] on body "Home Terms/Credit Application Credit Package Resources Actions Activities Docum…" at bounding box center [261, 131] width 523 height 263
click at [16, 146] on button "Submit" at bounding box center [8, 149] width 16 height 6
type input "0.000"
type input "1.000"
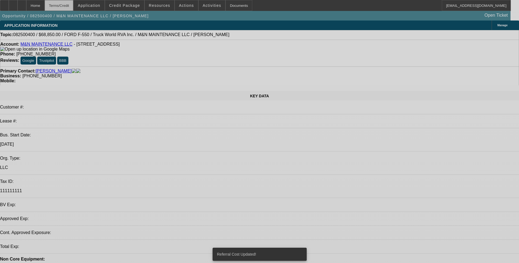
select select "0.1"
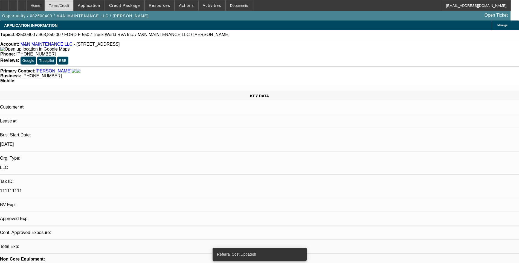
select select "0"
select select "6"
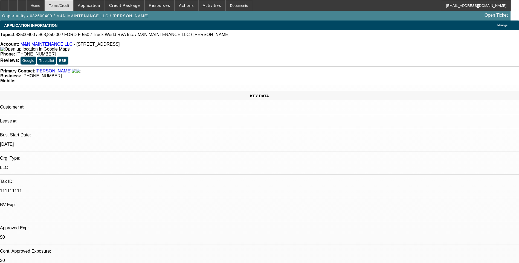
click at [69, 7] on div "Terms/Credit" at bounding box center [59, 5] width 29 height 11
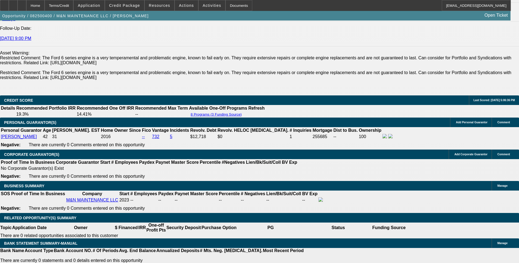
scroll to position [767, 0]
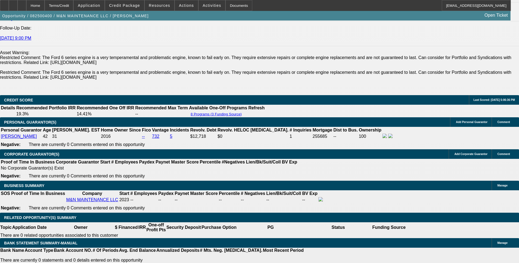
type input "1.5"
type input "UNKNOWN"
type input "$1,478.73"
type input "13.5"
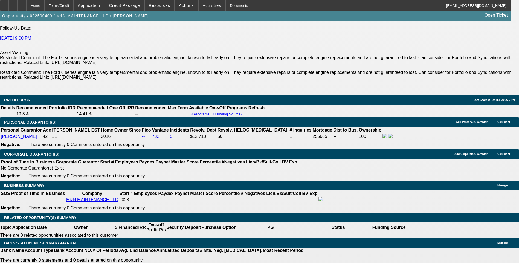
type input "$1,864.20"
type input "13.5"
type input "186"
type input "1865"
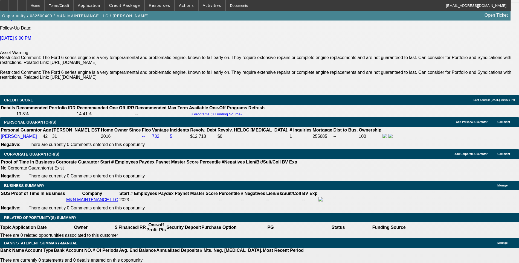
type input "13.5"
type input "$1,865.00"
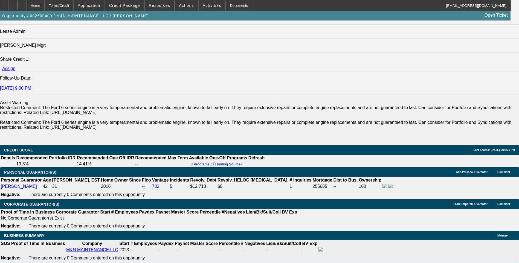
scroll to position [713, 0]
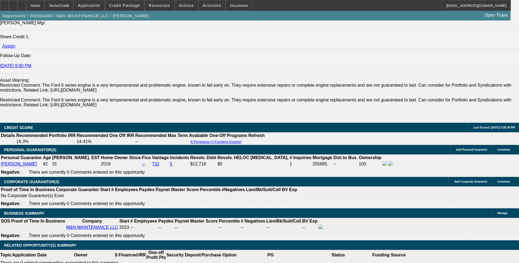
scroll to position [740, 0]
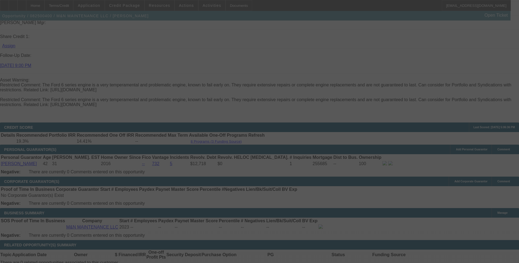
select select "0.1"
select select "0"
select select "6"
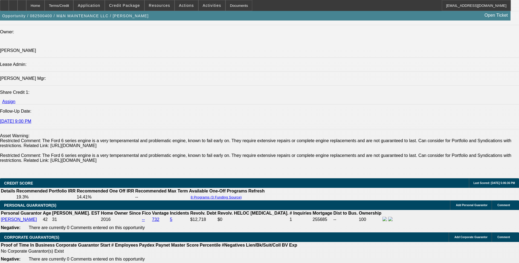
scroll to position [767, 0]
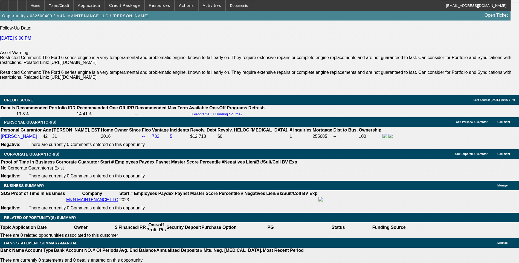
click at [22, 4] on icon at bounding box center [22, 4] width 0 height 0
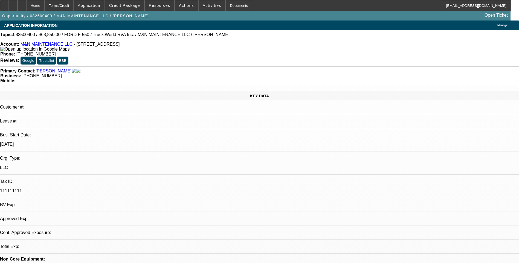
select select "0.1"
select select "0"
select select "1"
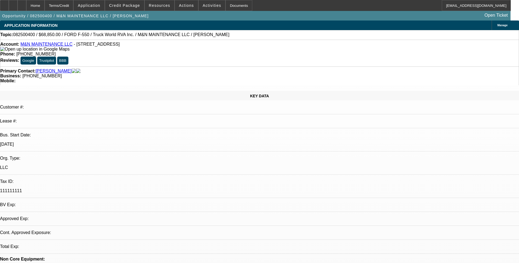
select select "1"
select select "6"
click at [26, 5] on div at bounding box center [21, 5] width 9 height 11
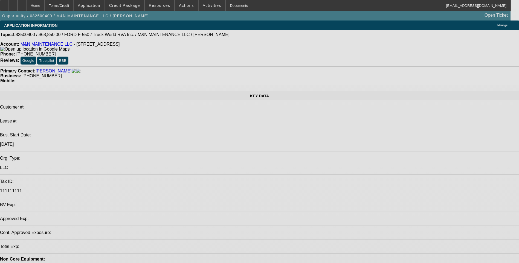
select select "0.1"
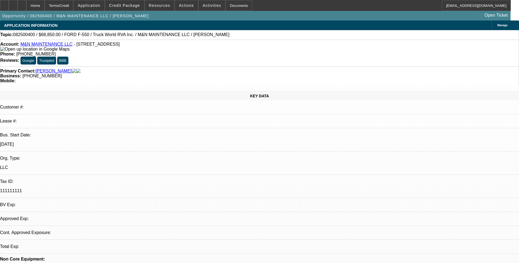
select select "0"
select select "1"
select select "6"
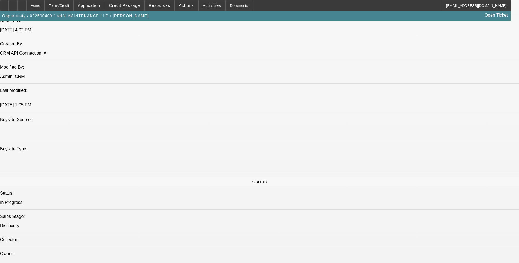
scroll to position [465, 0]
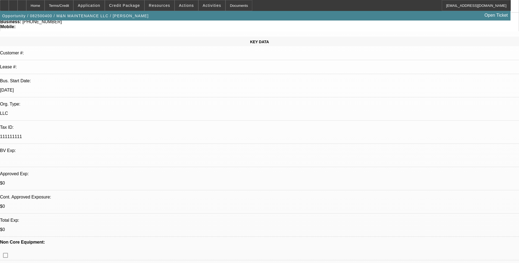
scroll to position [55, 0]
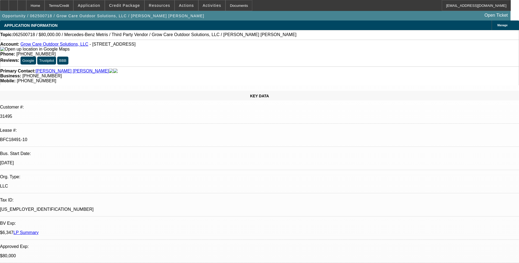
select select "0"
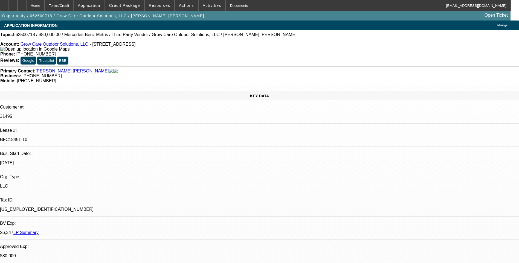
select select "0"
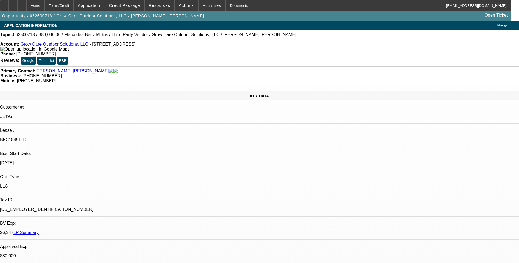
select select "0"
select select "1"
select select "6"
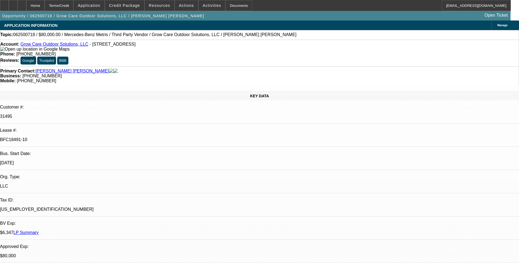
select select "1"
select select "6"
select select "1"
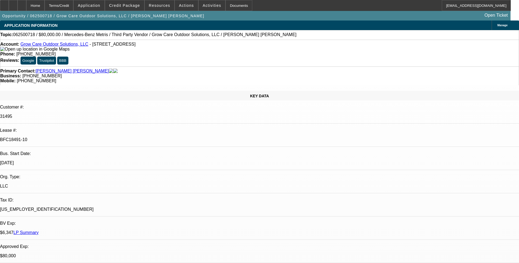
select select "6"
select select "1"
select select "6"
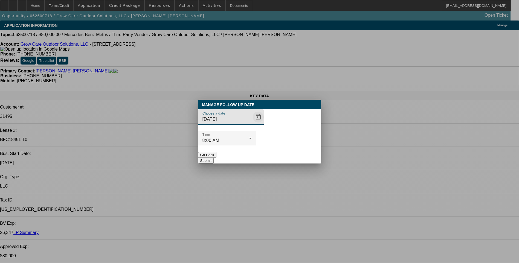
click at [252, 124] on span "Open calendar" at bounding box center [258, 116] width 13 height 13
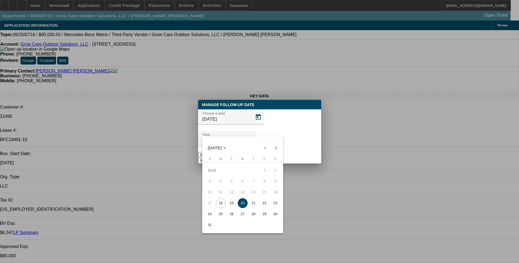
click at [220, 204] on span "18" at bounding box center [221, 203] width 10 height 10
type input "8/18/2025"
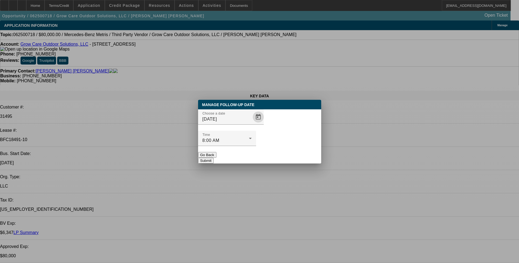
click at [214, 158] on button "Submit" at bounding box center [206, 161] width 16 height 6
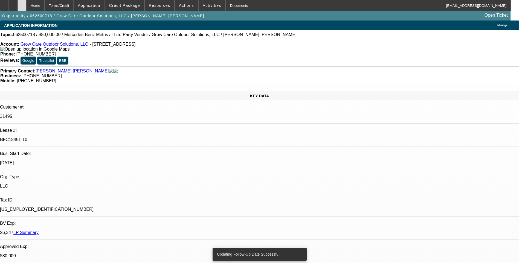
click at [26, 7] on div at bounding box center [21, 5] width 9 height 11
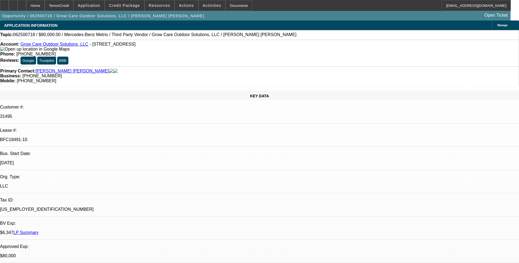
select select "0"
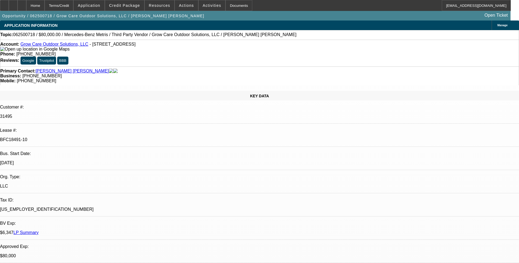
select select "0"
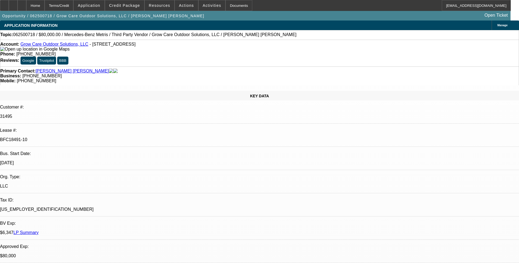
select select "0"
select select "1"
select select "6"
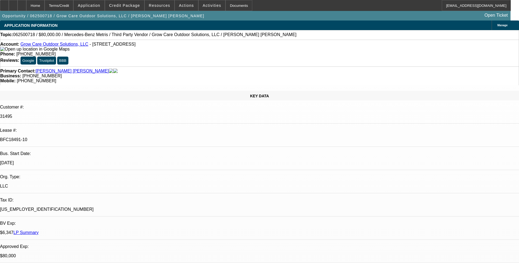
select select "1"
select select "6"
select select "1"
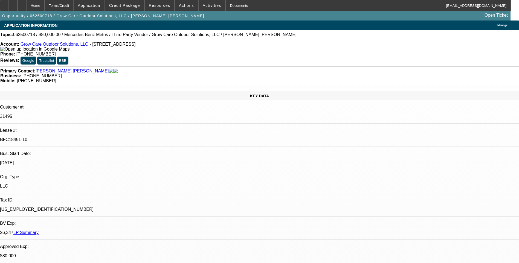
select select "6"
select select "1"
select select "6"
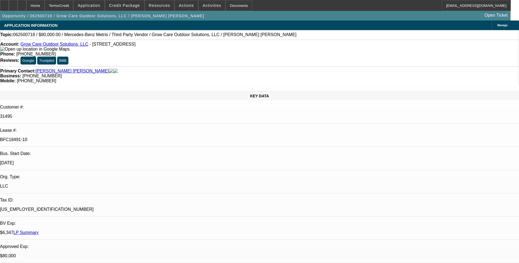
select select "0"
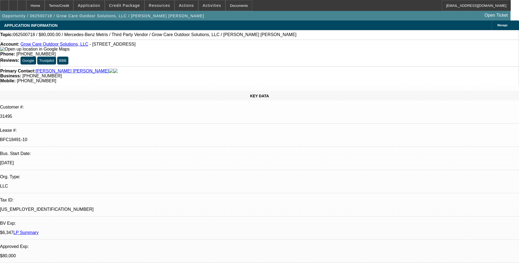
select select "0"
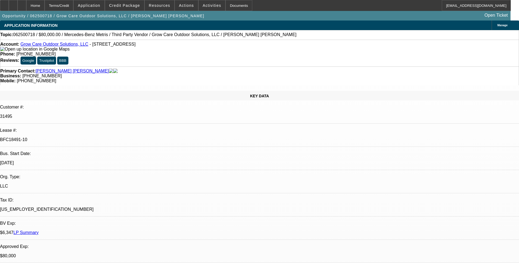
select select "0"
select select "1"
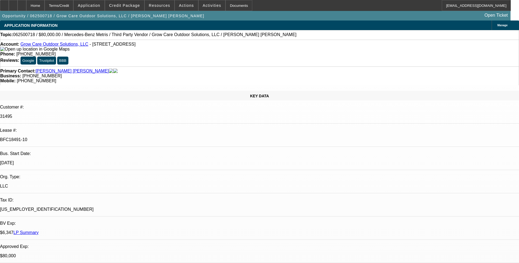
select select "6"
select select "1"
select select "6"
select select "1"
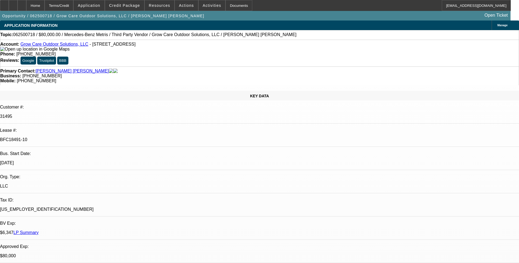
select select "1"
select select "6"
select select "1"
select select "6"
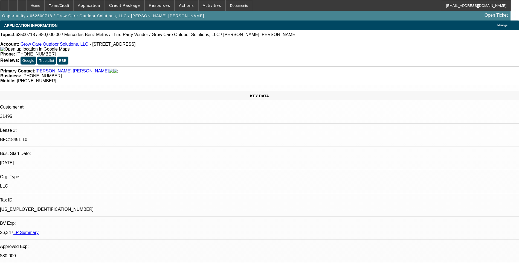
click at [26, 7] on div at bounding box center [21, 5] width 9 height 11
select select "0"
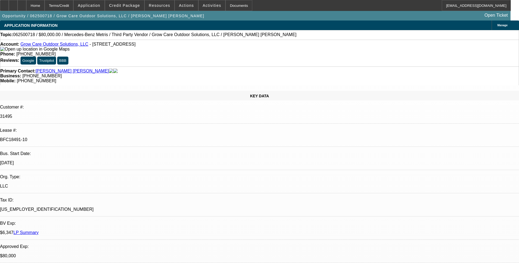
select select "0"
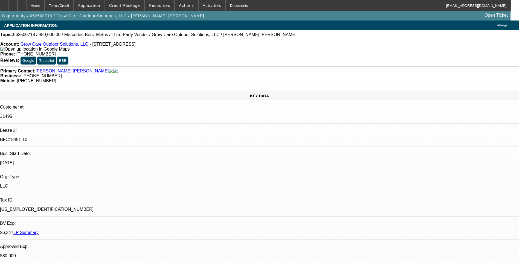
select select "0"
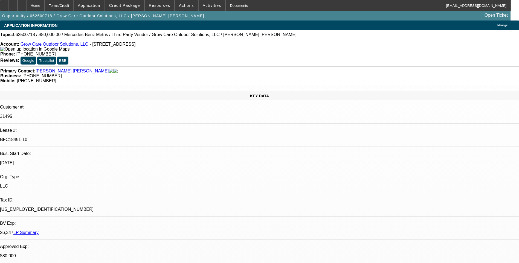
select select "0"
select select "1"
select select "6"
select select "1"
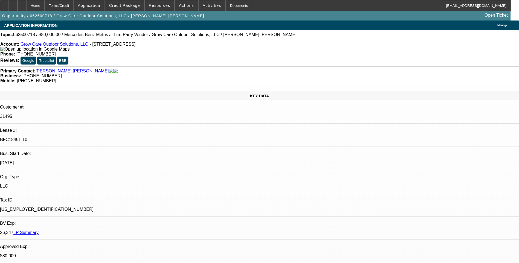
select select "1"
select select "6"
select select "1"
select select "6"
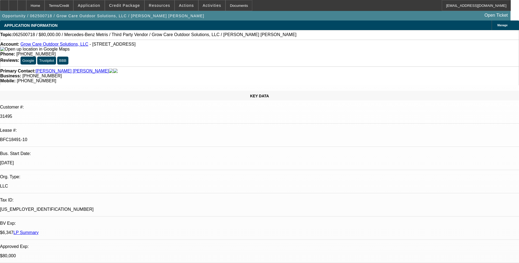
select select "1"
select select "6"
